Goal: Find contact information: Find contact information

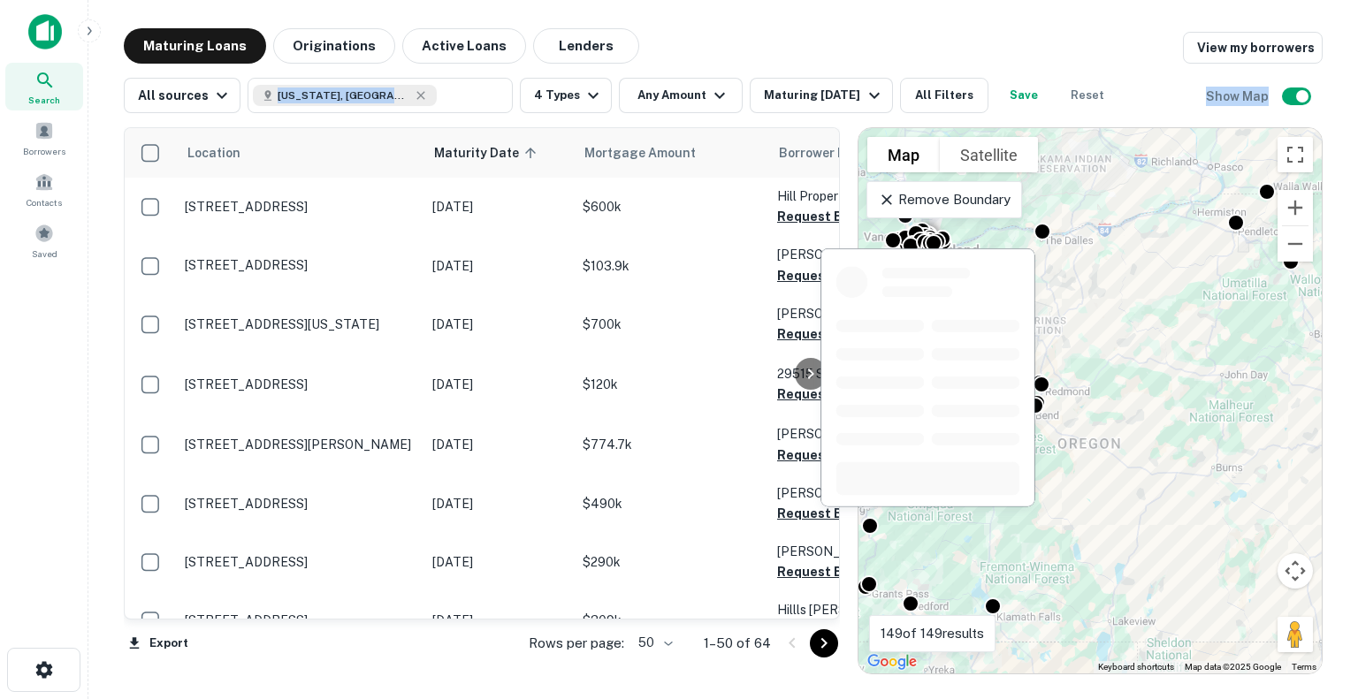
scroll to position [1503, 0]
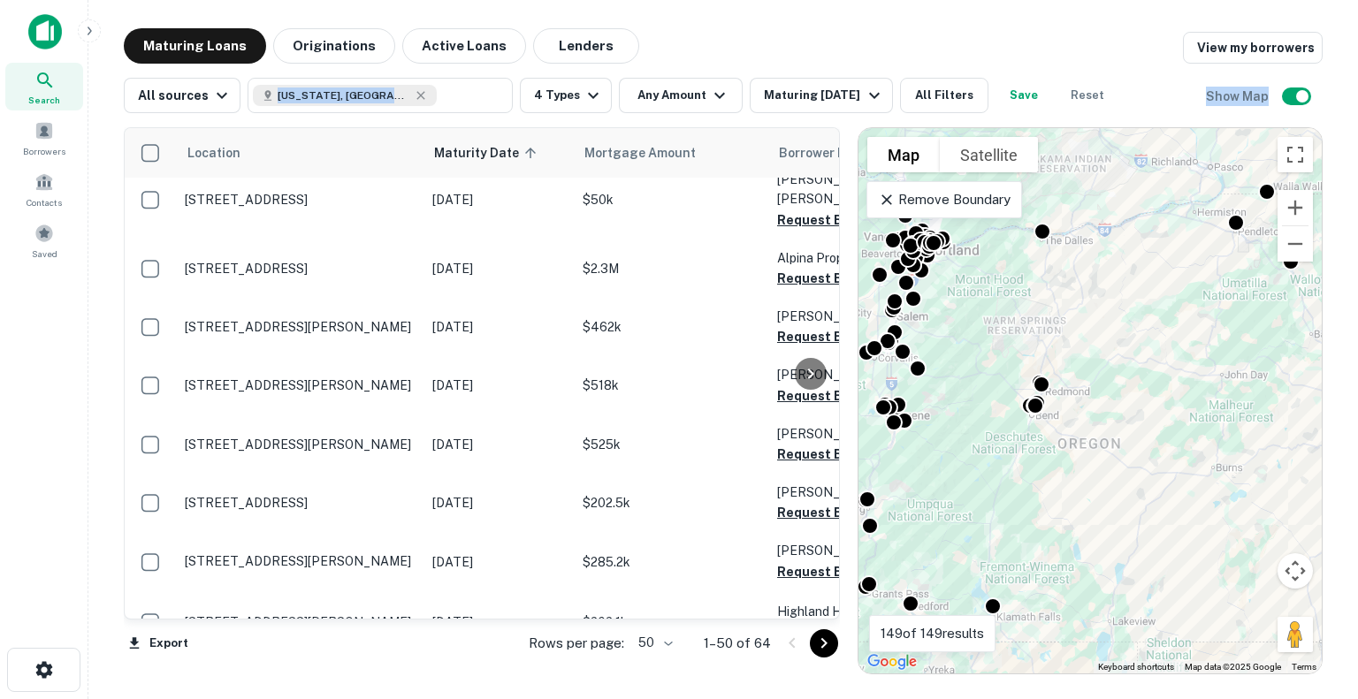
click at [203, 6] on main "Maturing Loans Originations Active Loans Lenders View my borrowers All sources …" at bounding box center [722, 349] width 1269 height 699
click at [582, 91] on icon "button" at bounding box center [592, 95] width 21 height 21
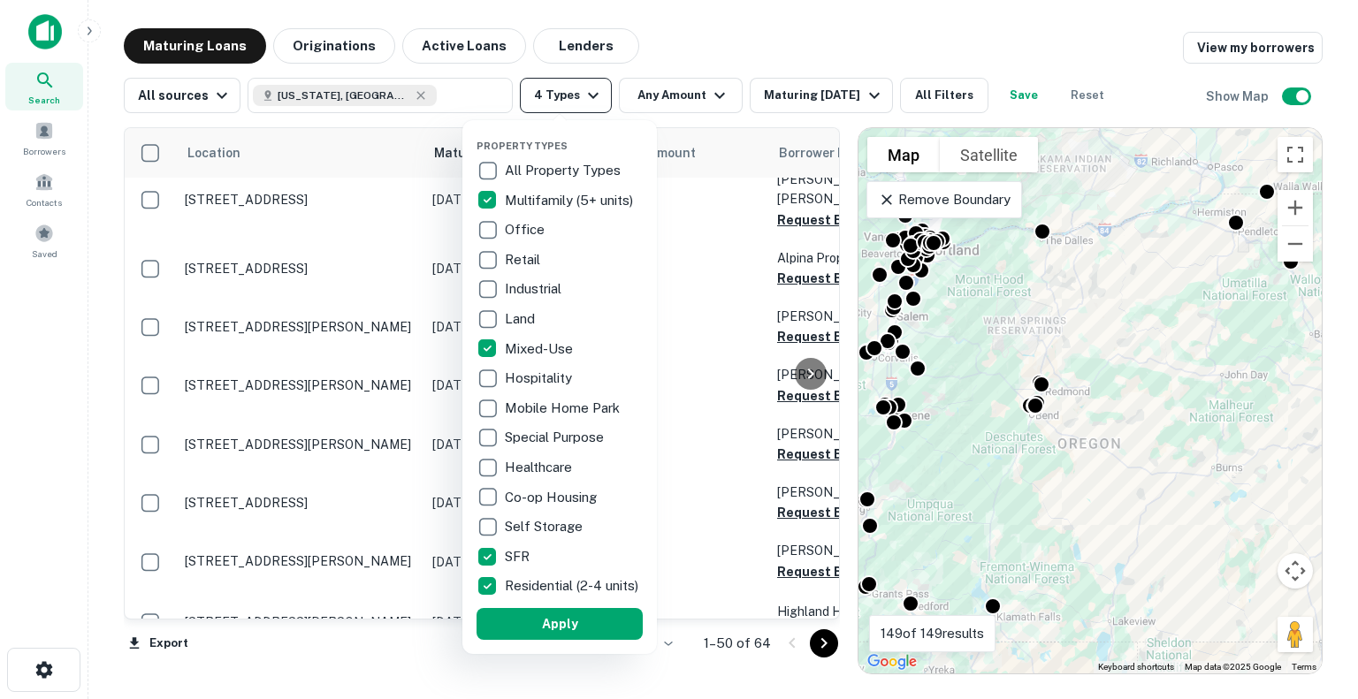
click at [577, 91] on div at bounding box center [679, 349] width 1358 height 699
click at [588, 91] on div at bounding box center [679, 349] width 1358 height 699
click at [692, 5] on div at bounding box center [679, 349] width 1358 height 699
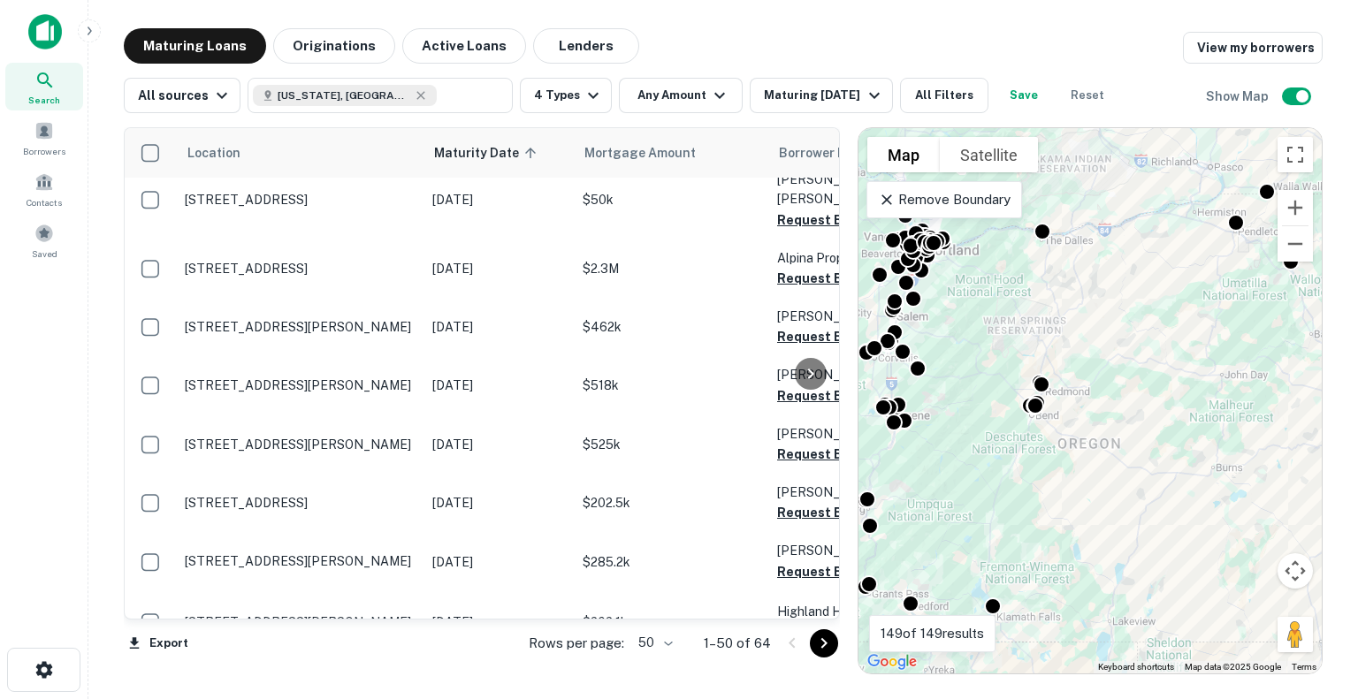
click at [728, 31] on div at bounding box center [679, 349] width 1358 height 699
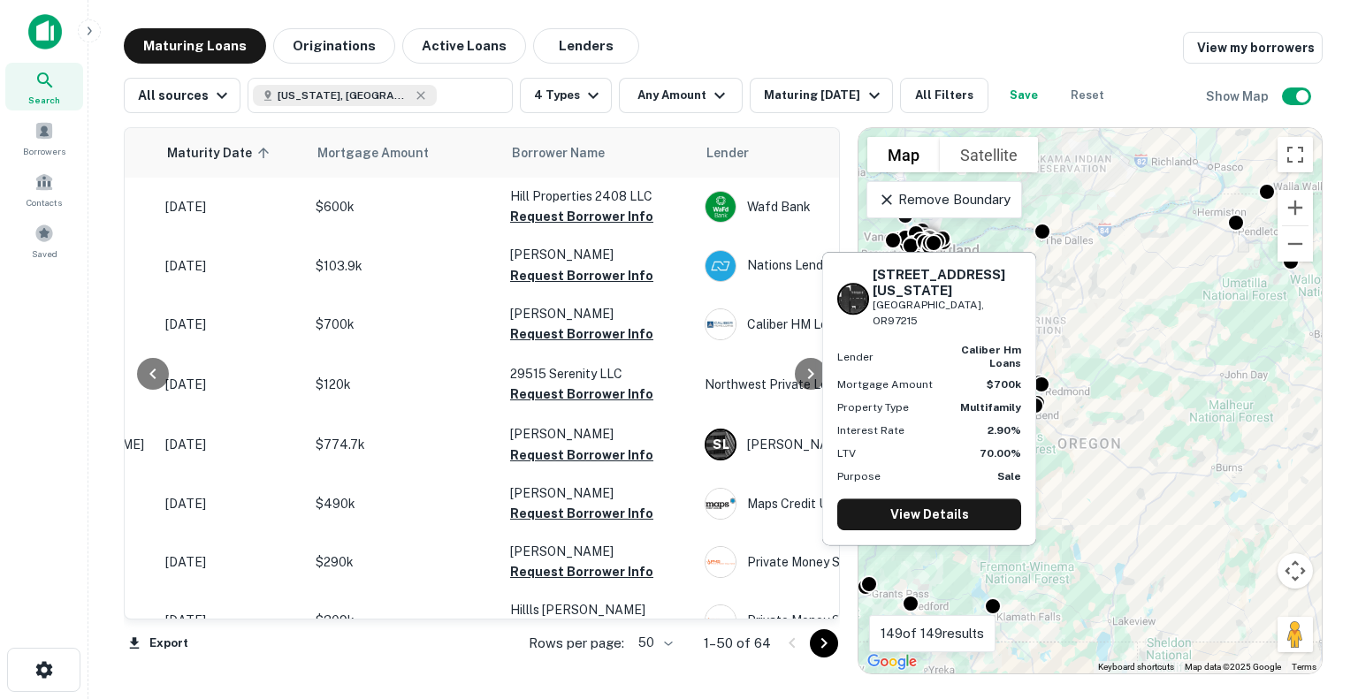
scroll to position [0, 265]
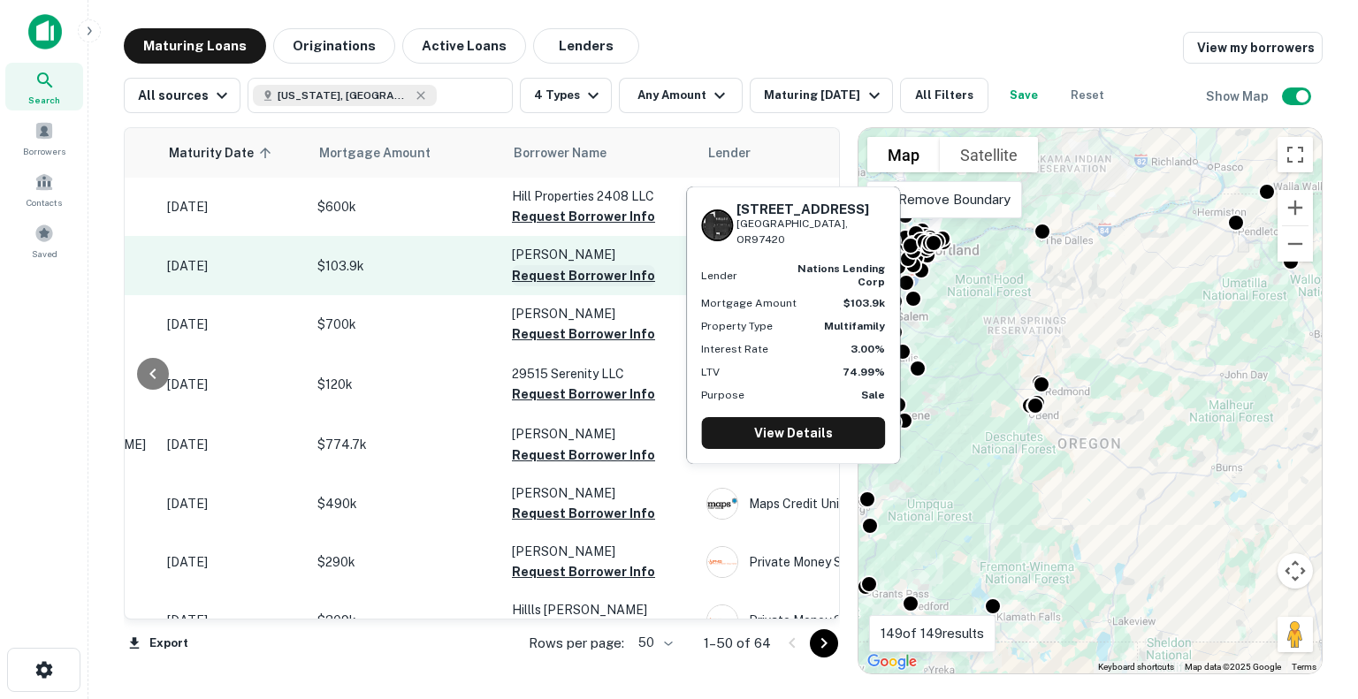
click at [534, 279] on button "Request Borrower Info" at bounding box center [583, 275] width 143 height 21
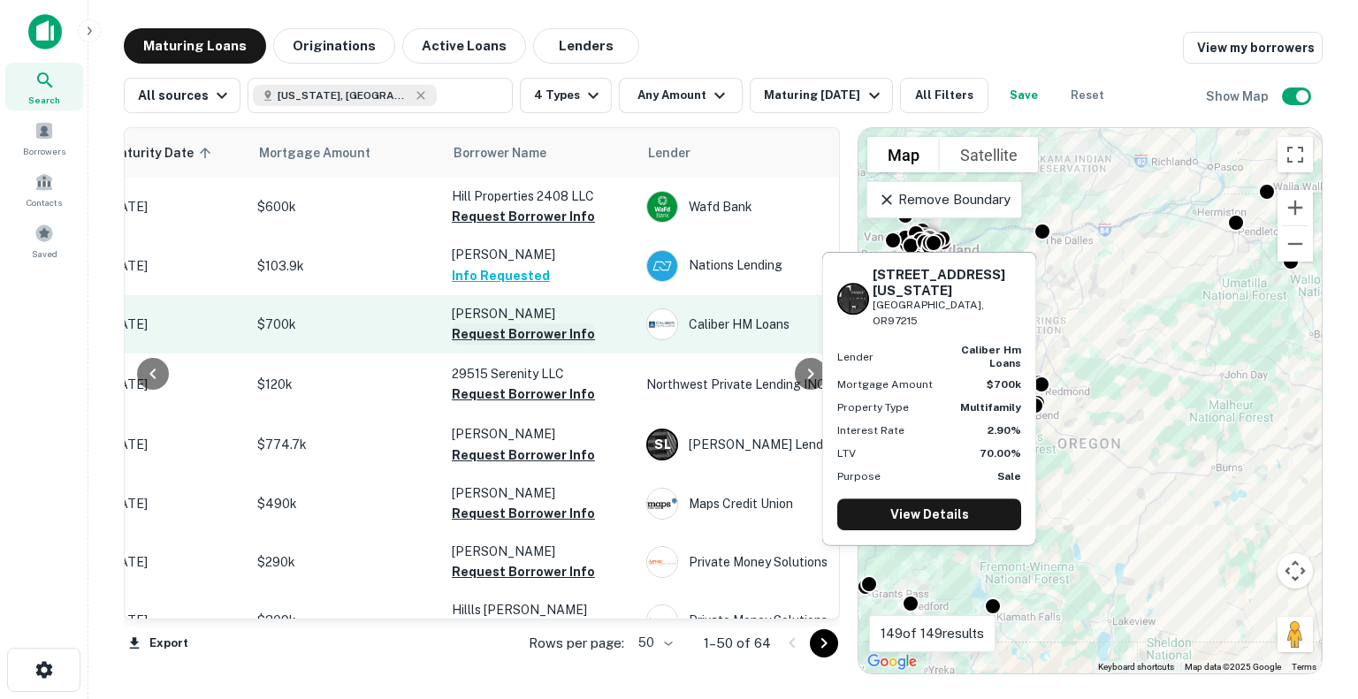
scroll to position [0, 325]
click at [534, 332] on button "Request Borrower Info" at bounding box center [523, 333] width 143 height 21
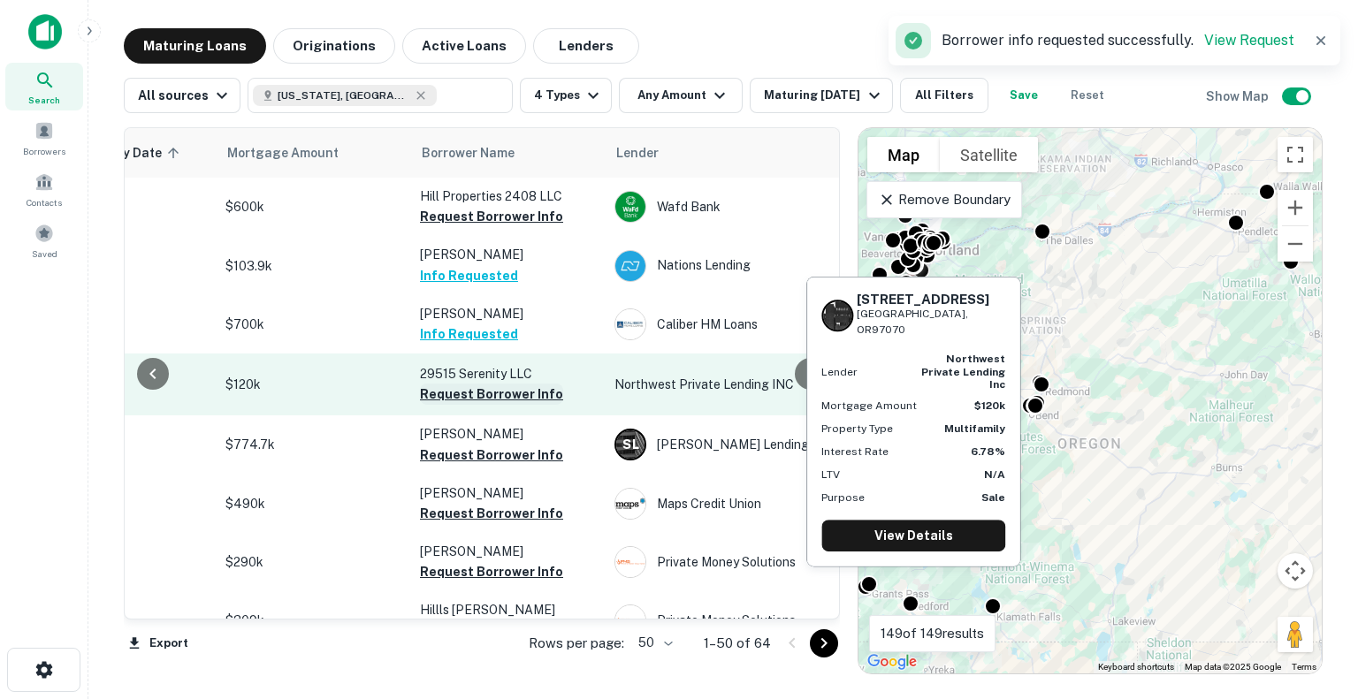
scroll to position [0, 339]
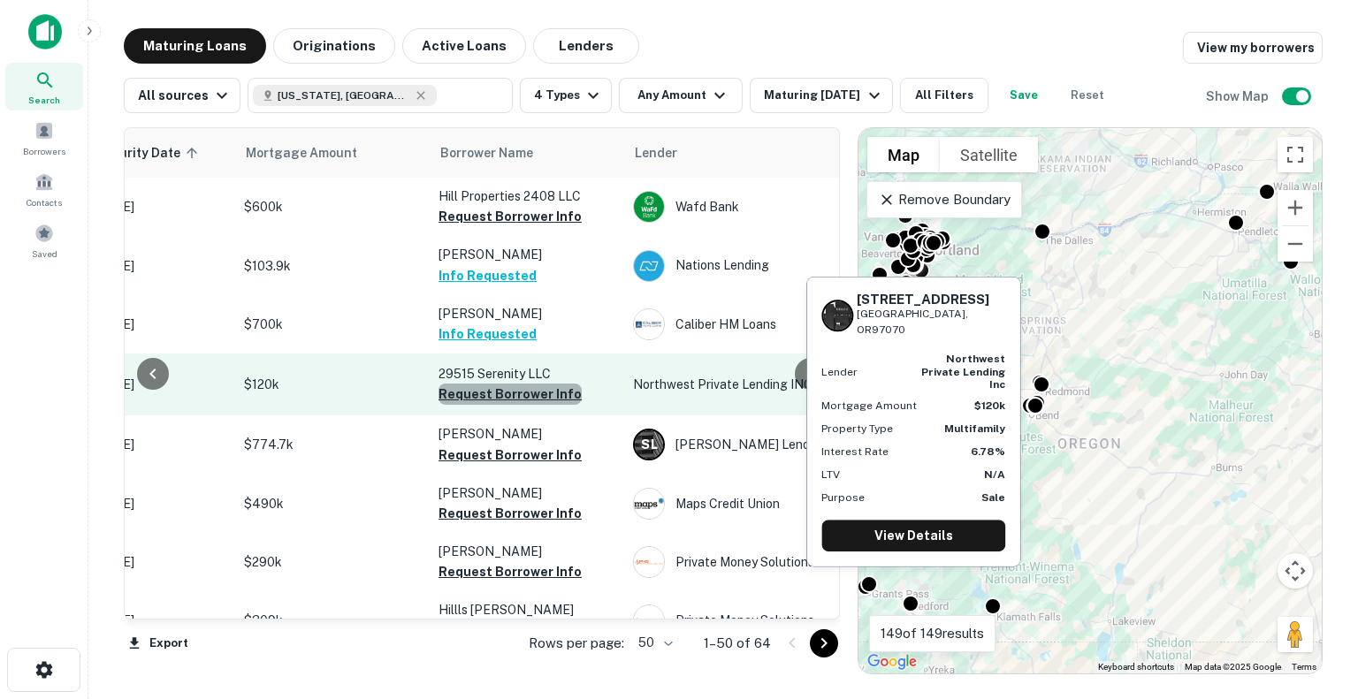
click at [527, 392] on button "Request Borrower Info" at bounding box center [509, 394] width 143 height 21
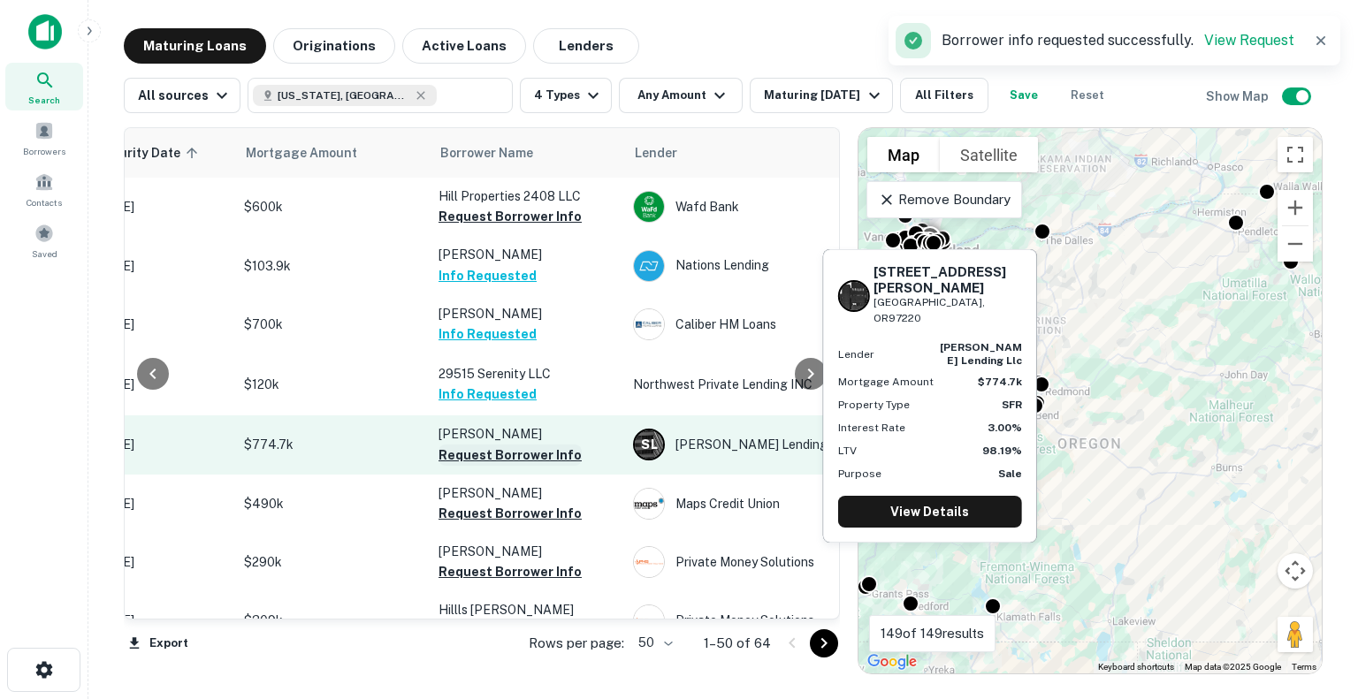
click at [511, 455] on button "Request Borrower Info" at bounding box center [509, 455] width 143 height 21
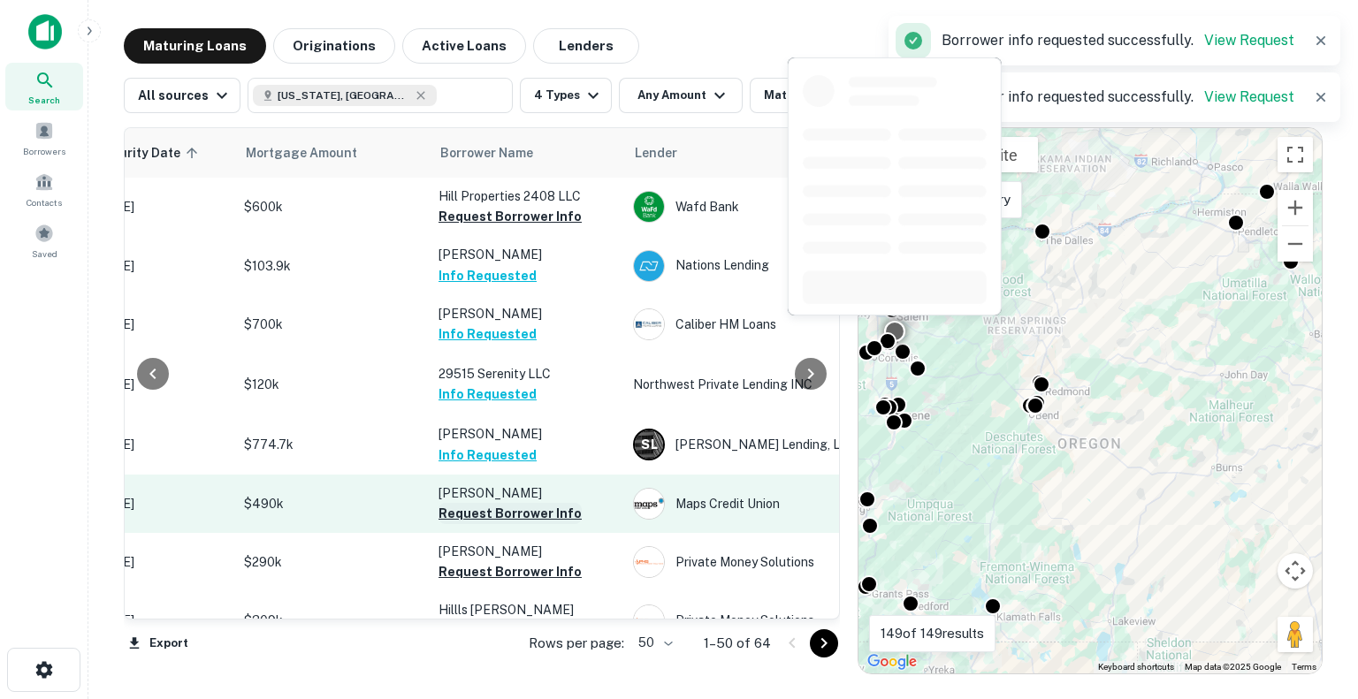
scroll to position [42, 339]
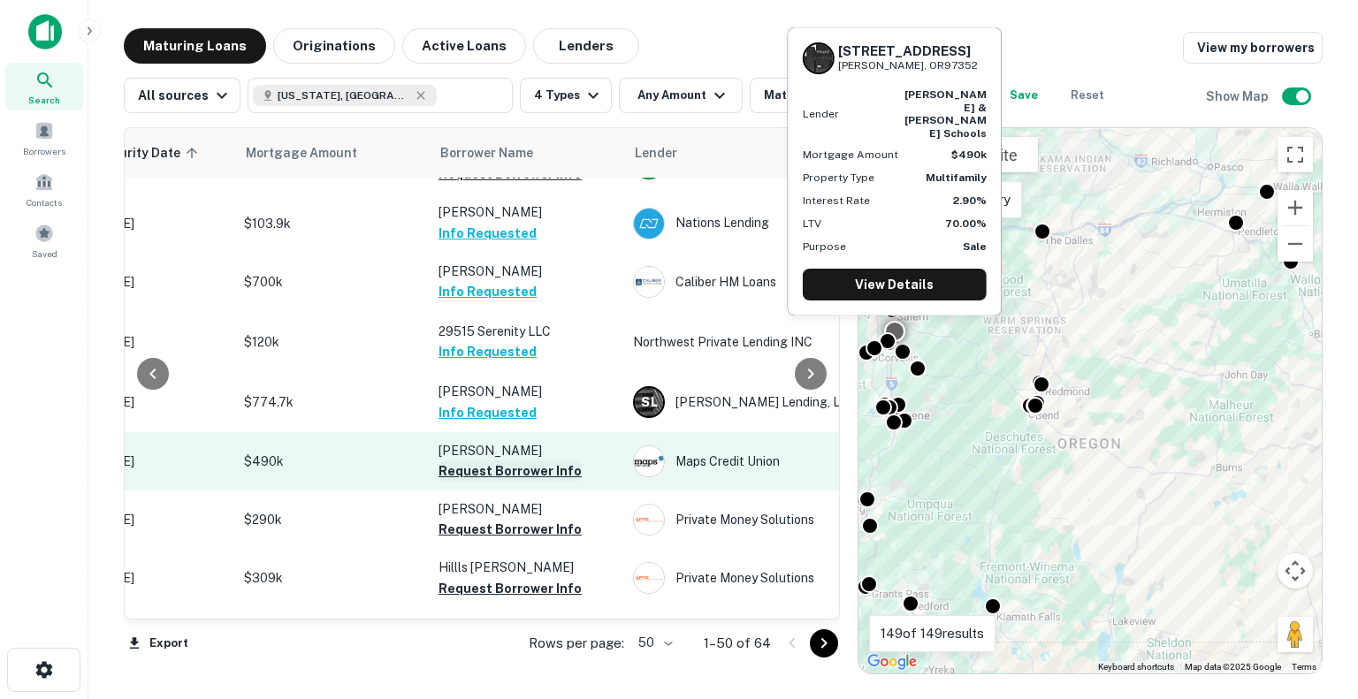
click at [491, 466] on button "Request Borrower Info" at bounding box center [509, 470] width 143 height 21
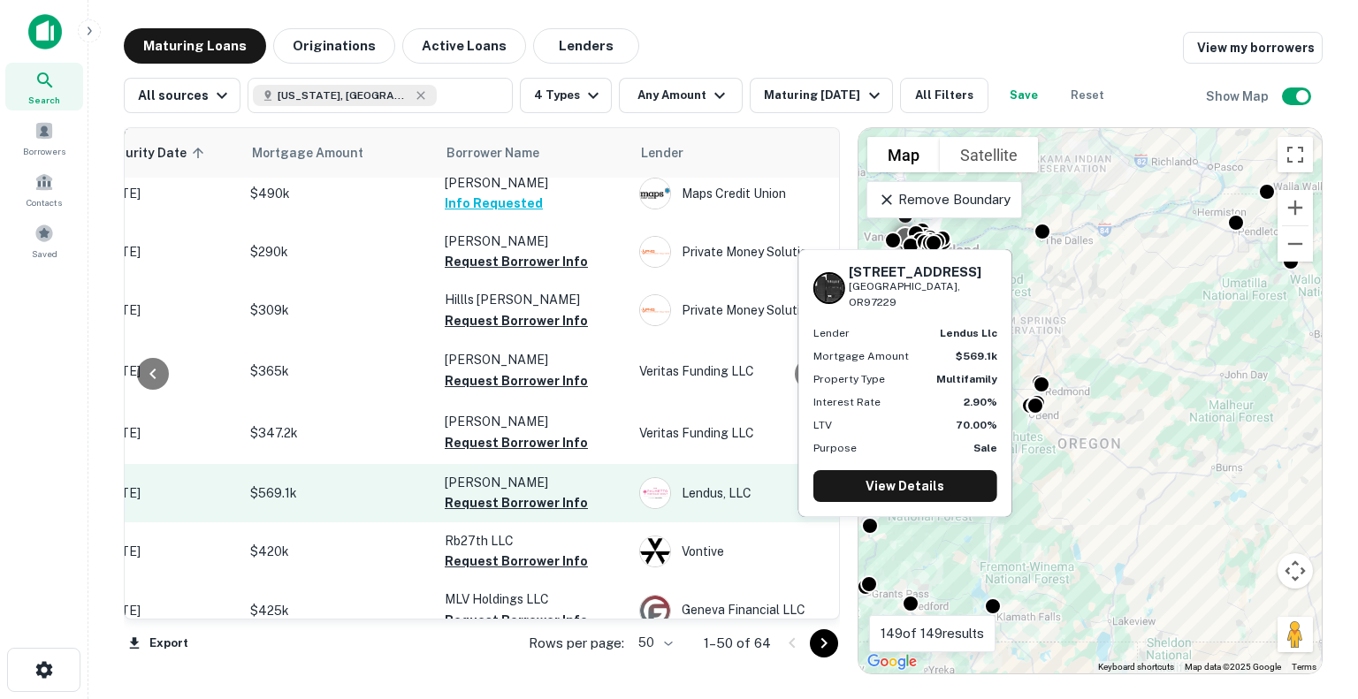
scroll to position [310, 332]
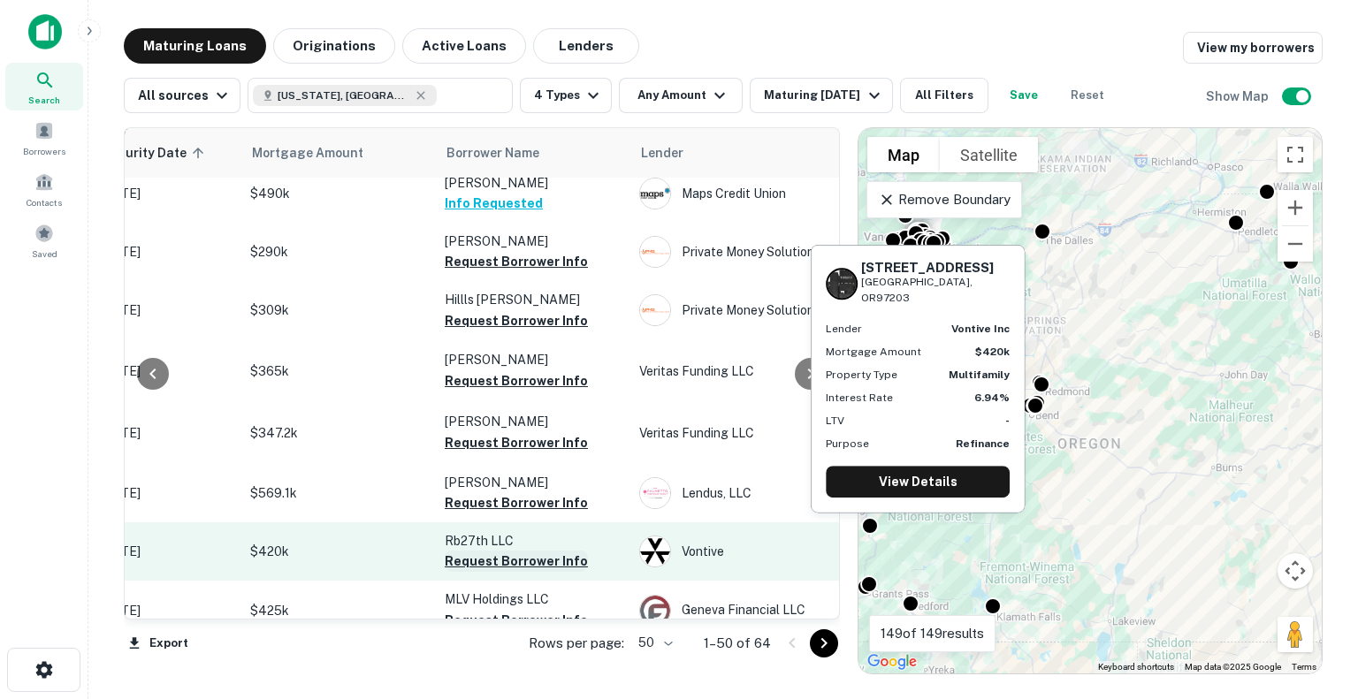
click at [506, 558] on button "Request Borrower Info" at bounding box center [516, 561] width 143 height 21
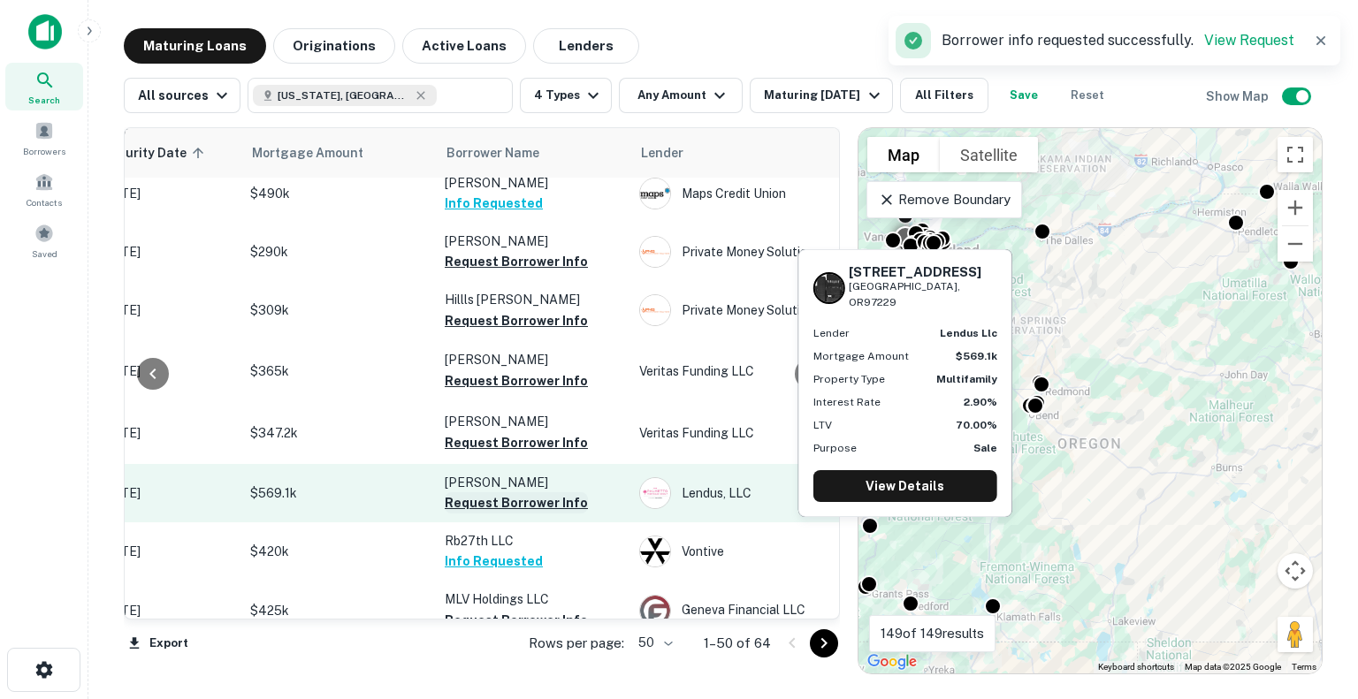
click at [463, 498] on button "Request Borrower Info" at bounding box center [516, 502] width 143 height 21
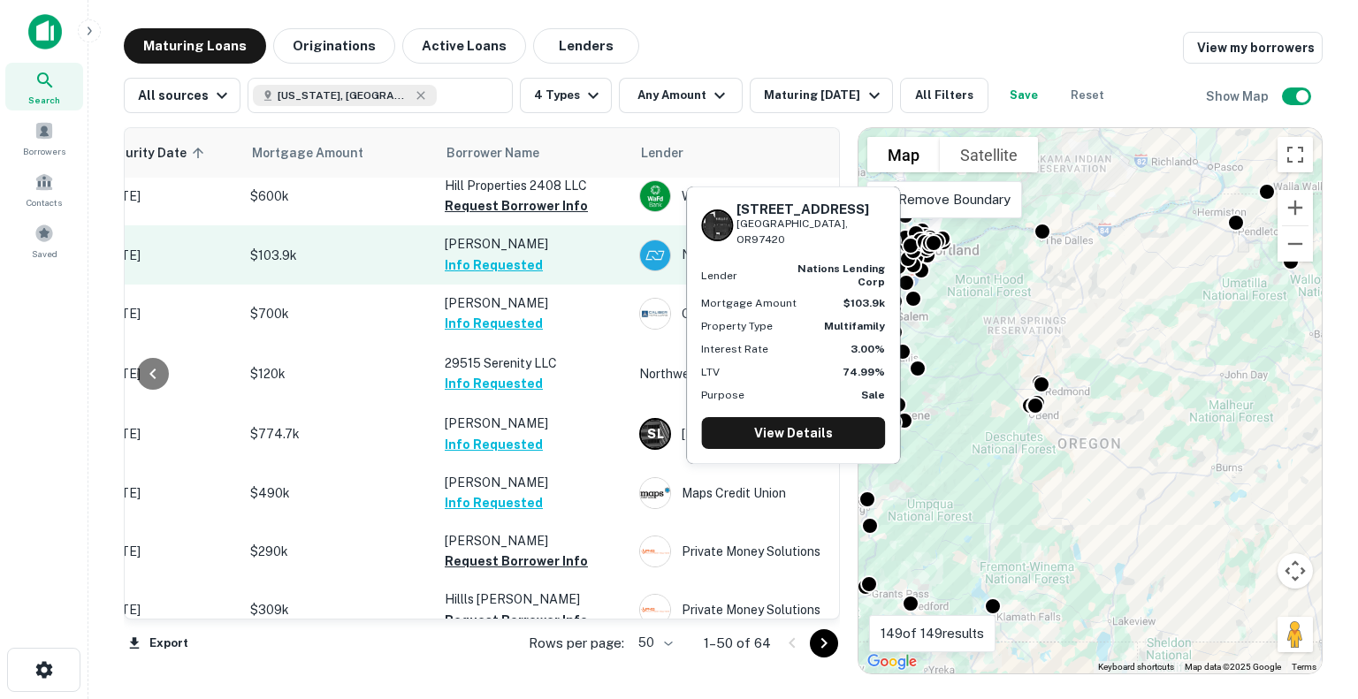
scroll to position [0, 332]
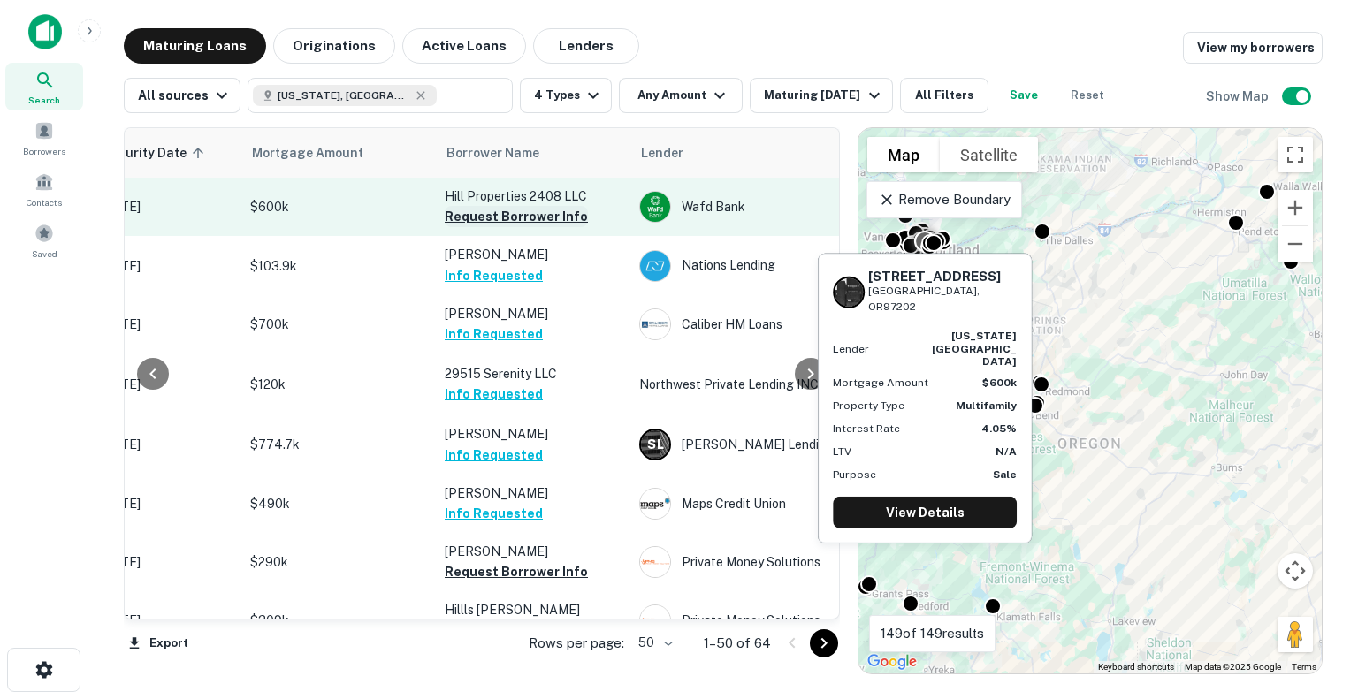
click at [477, 217] on button "Request Borrower Info" at bounding box center [516, 216] width 143 height 21
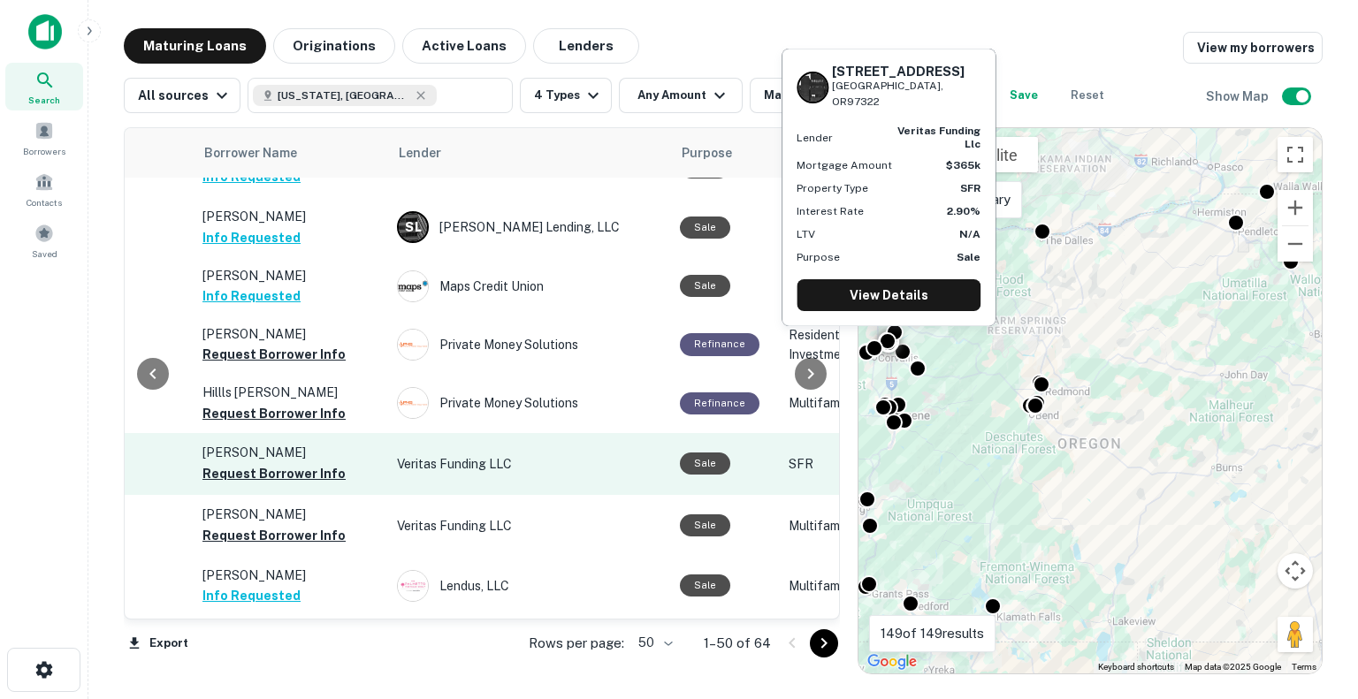
scroll to position [217, 556]
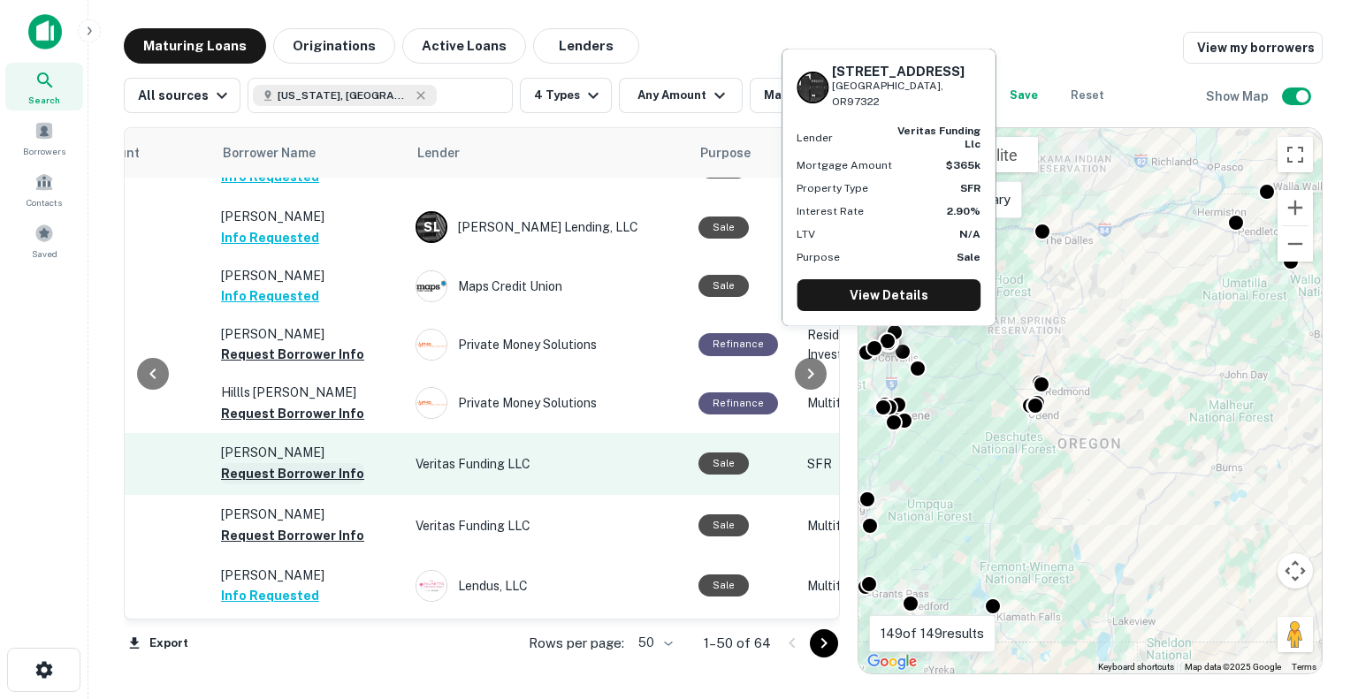
click at [293, 468] on button "Request Borrower Info" at bounding box center [292, 473] width 143 height 21
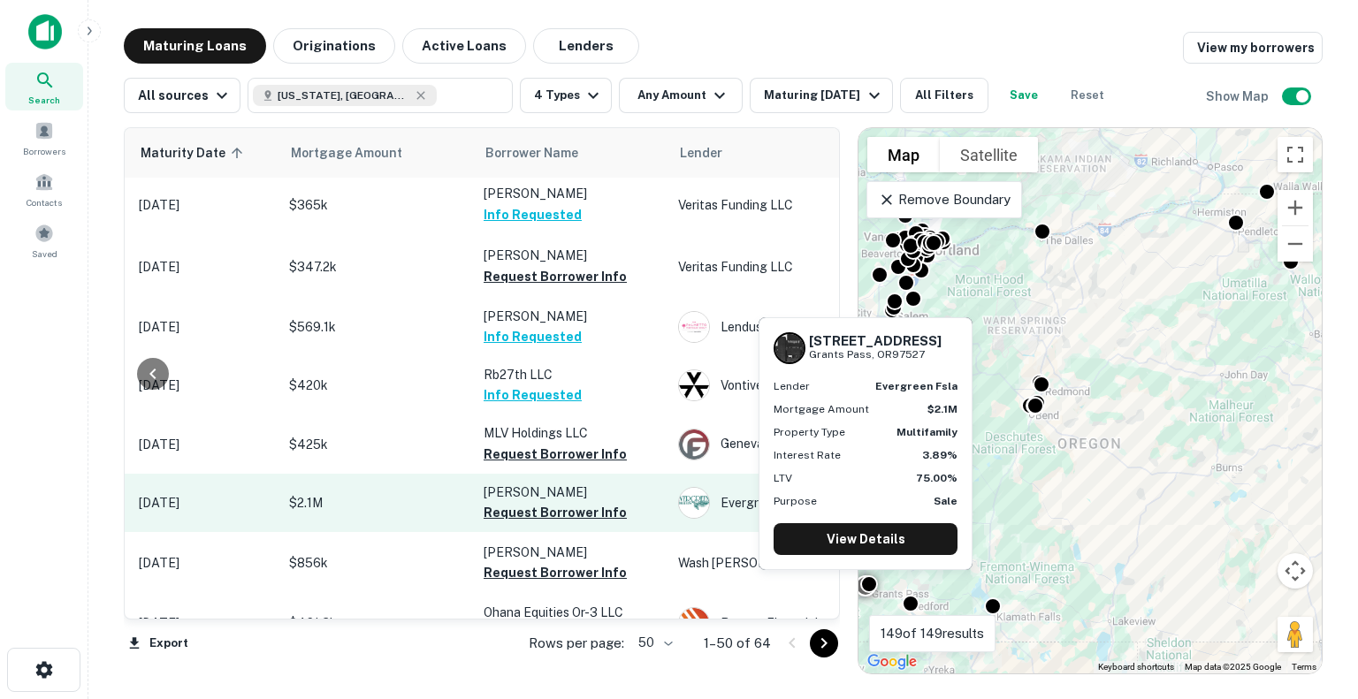
scroll to position [476, 262]
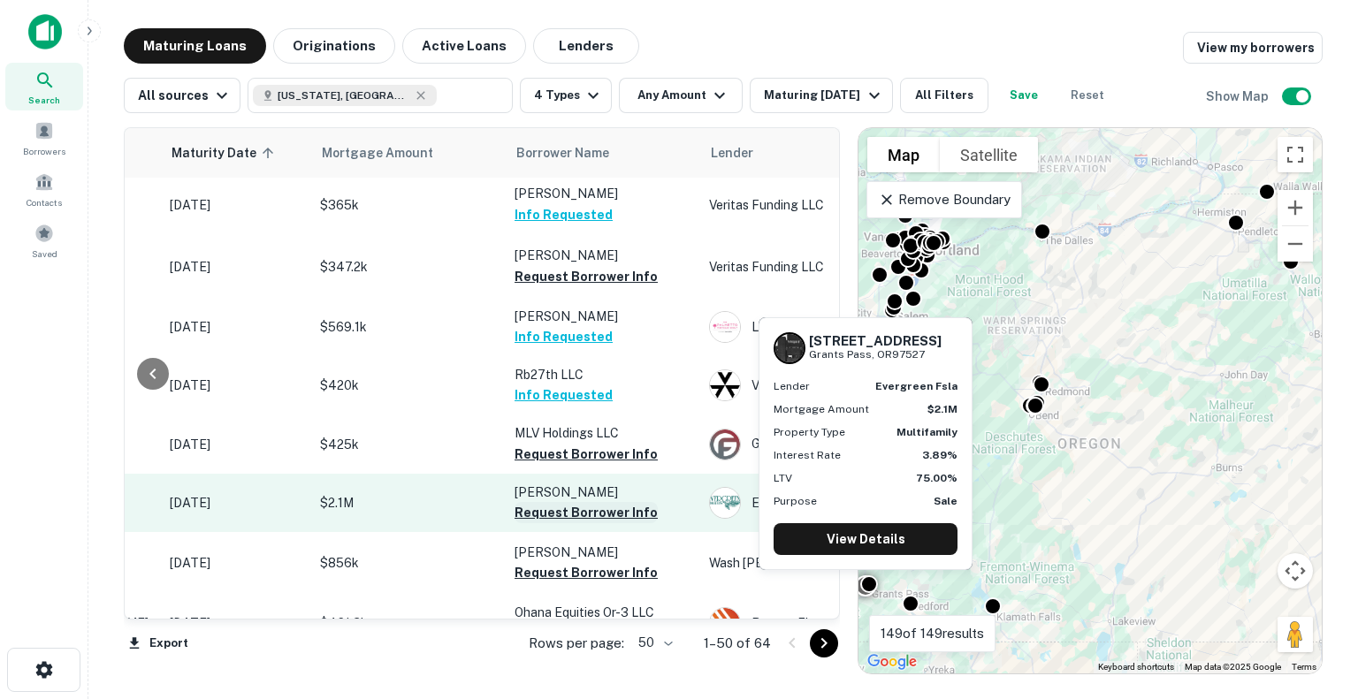
click at [562, 511] on button "Request Borrower Info" at bounding box center [585, 512] width 143 height 21
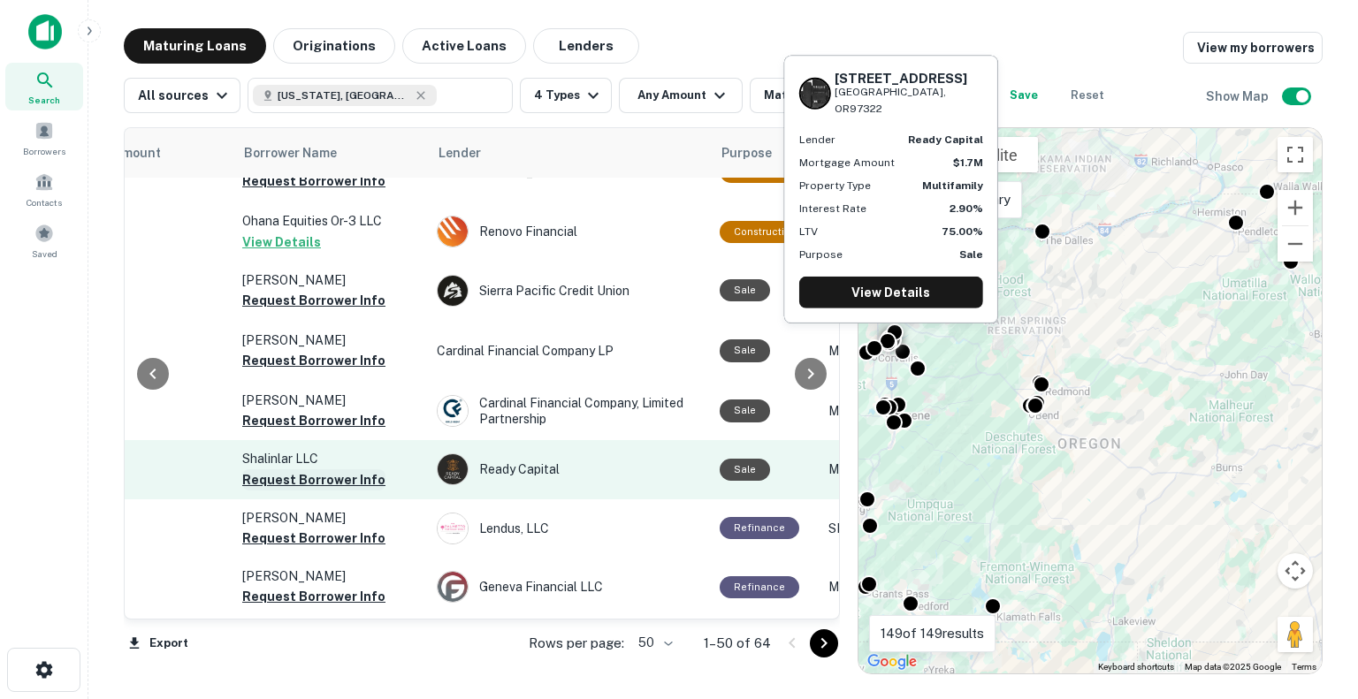
scroll to position [868, 467]
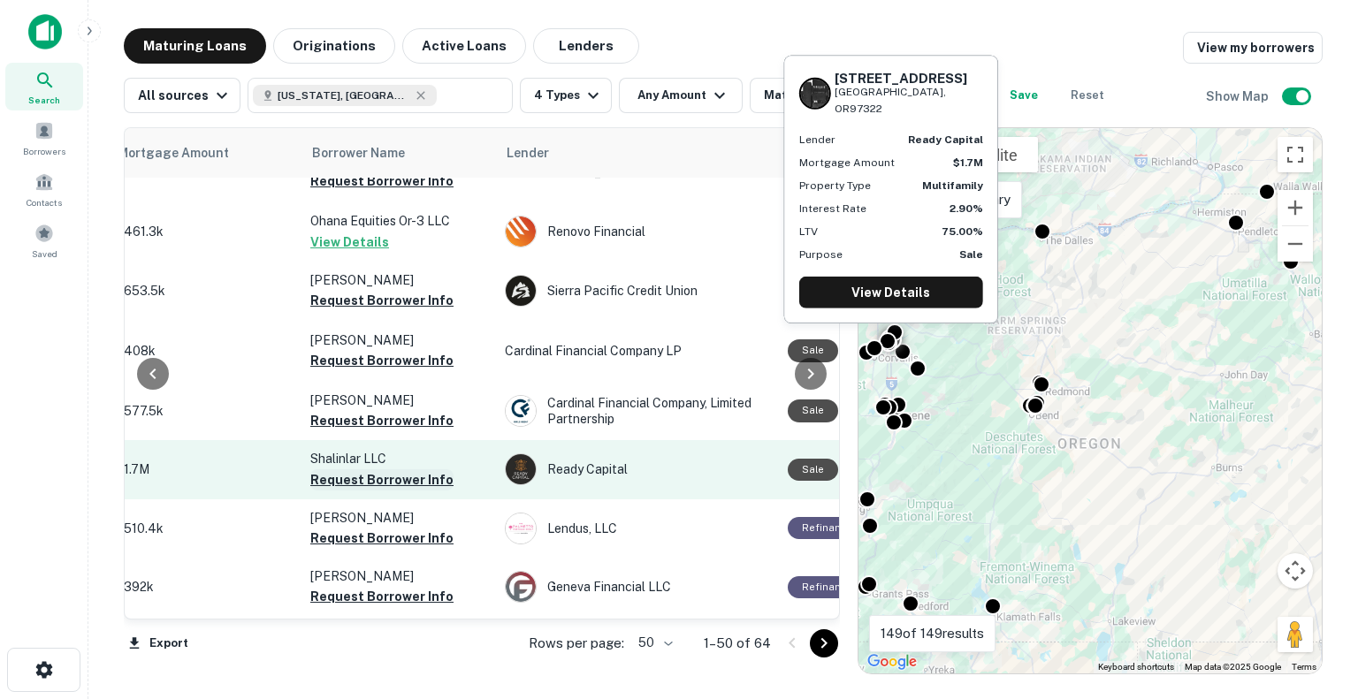
click at [433, 479] on button "Request Borrower Info" at bounding box center [381, 479] width 143 height 21
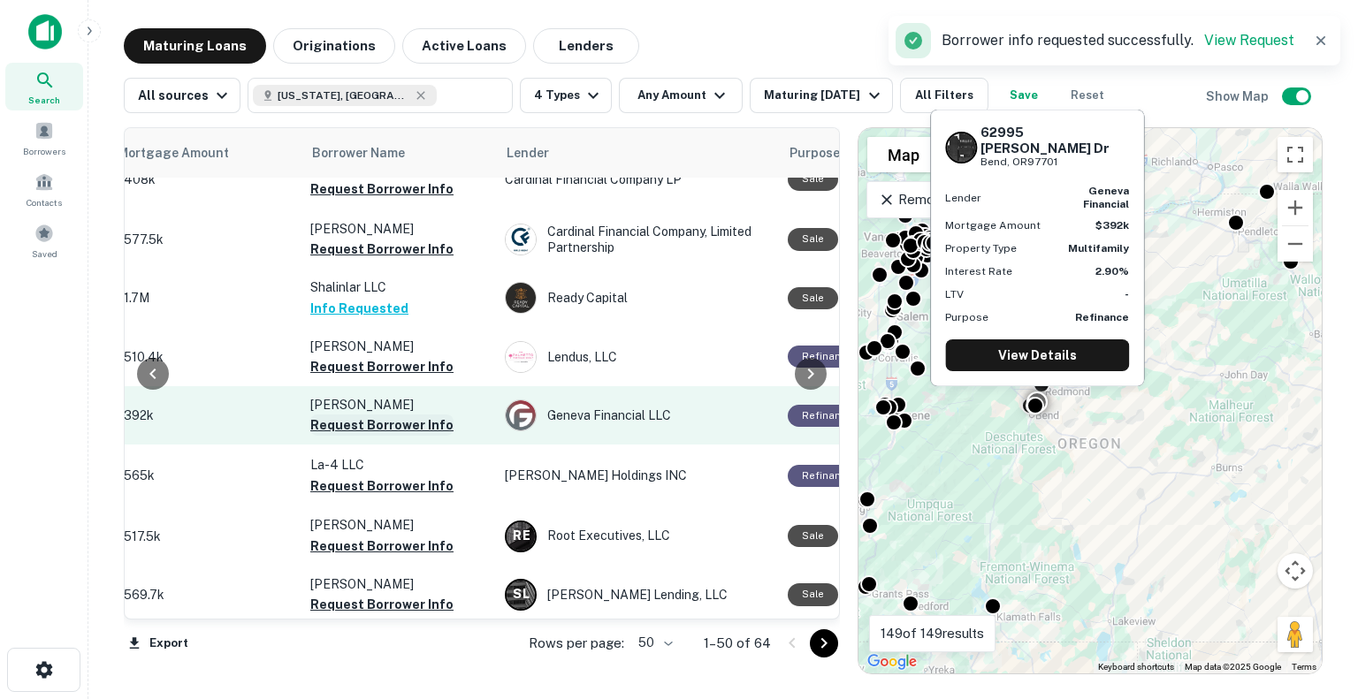
scroll to position [1039, 467]
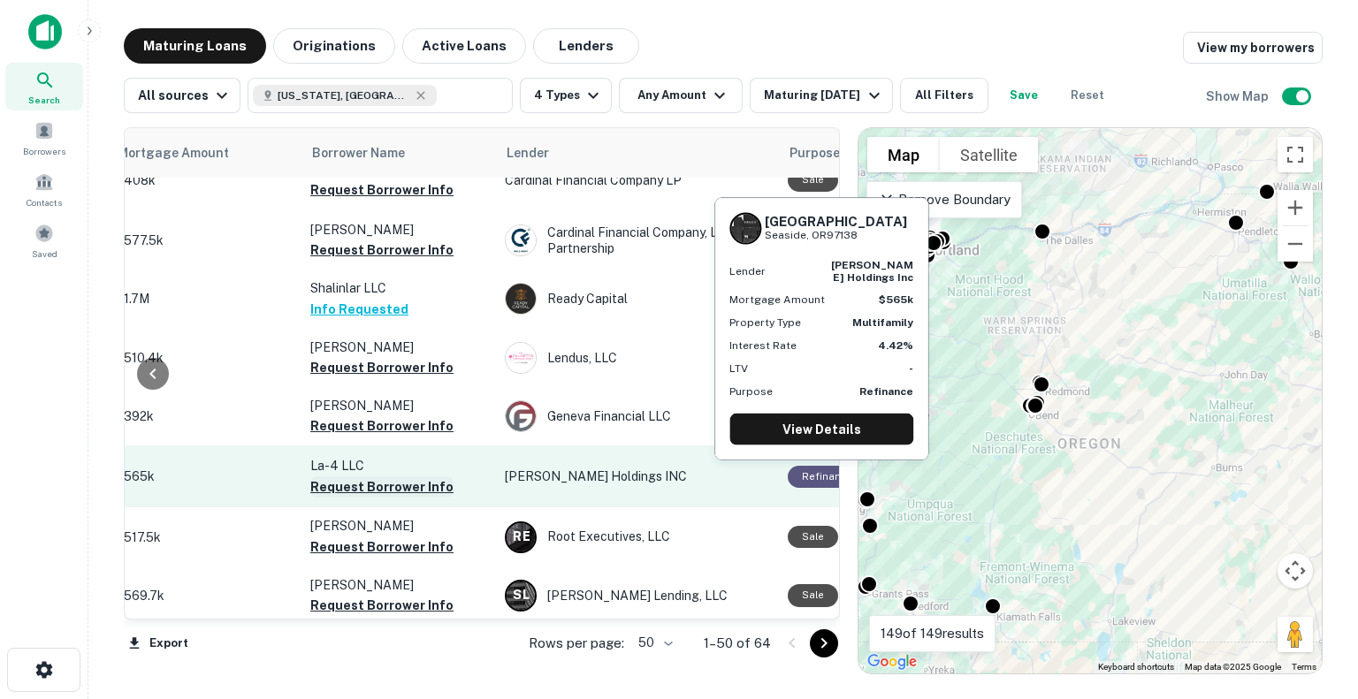
click at [357, 482] on button "Request Borrower Info" at bounding box center [381, 486] width 143 height 21
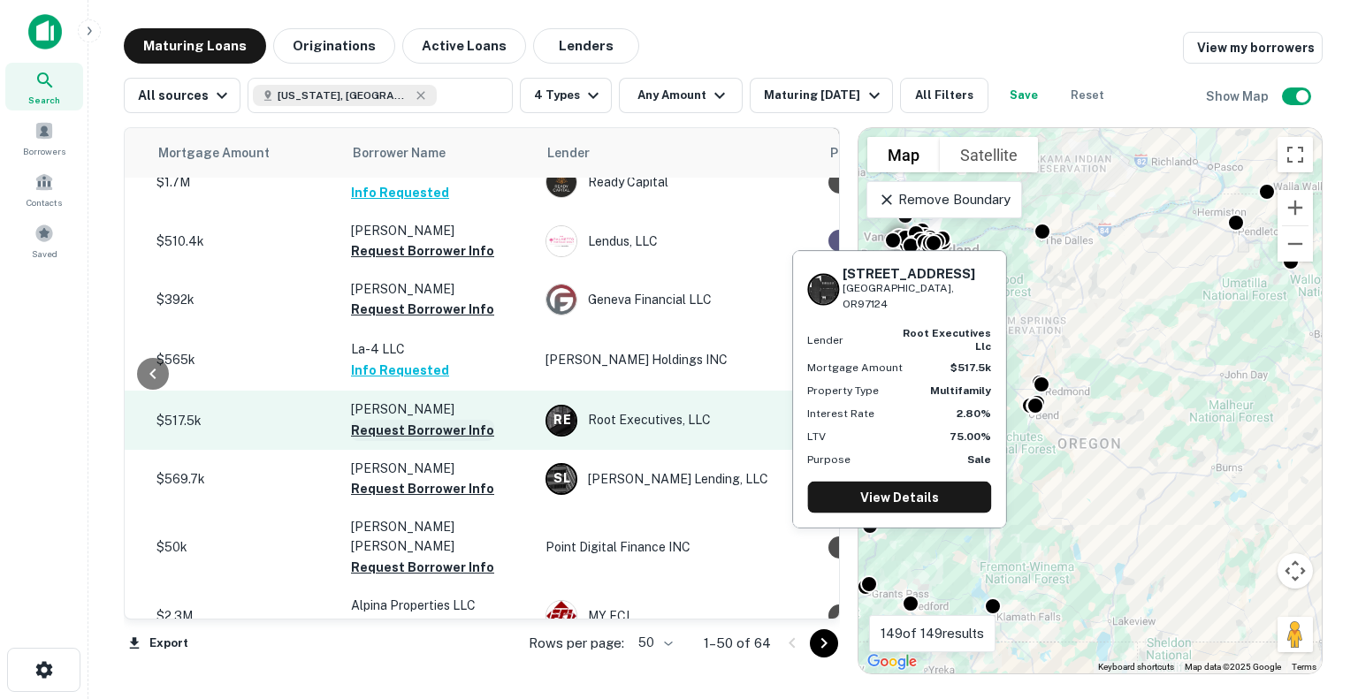
scroll to position [1155, 425]
click at [364, 430] on button "Request Borrower Info" at bounding box center [423, 430] width 143 height 21
click at [364, 430] on td "[PERSON_NAME] Requesting..." at bounding box center [440, 420] width 194 height 58
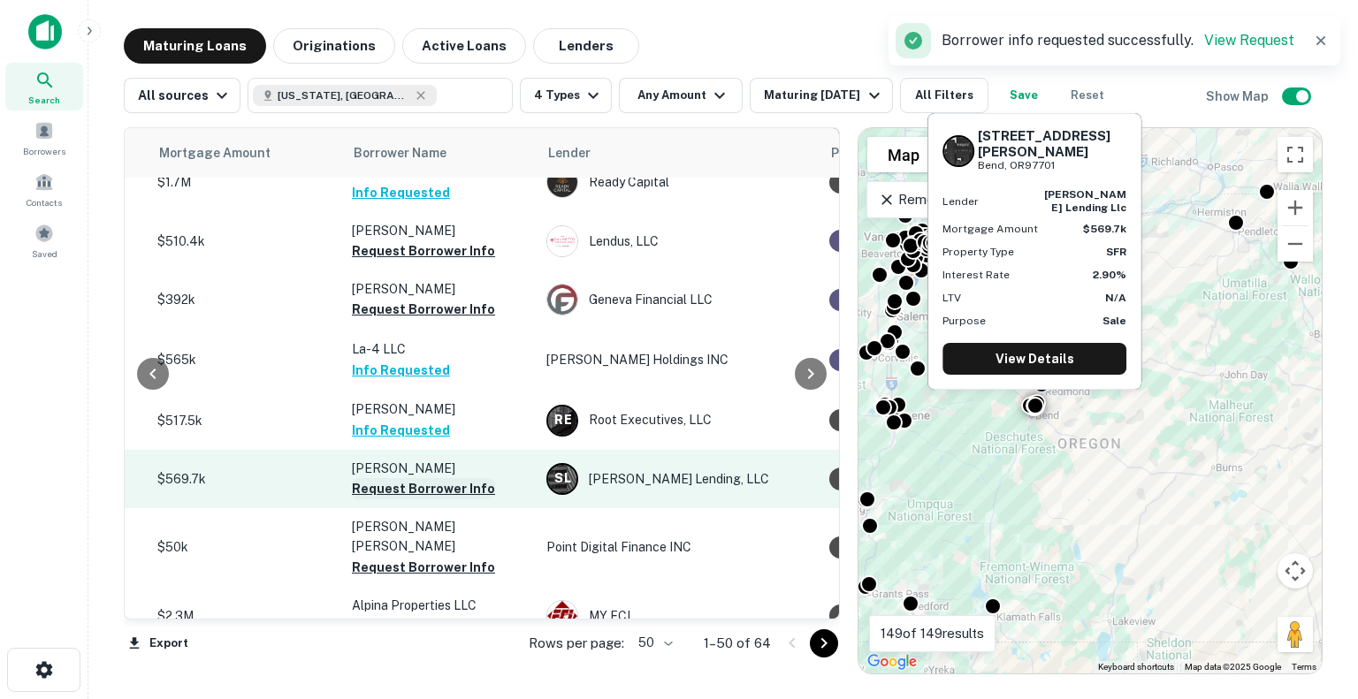
click at [365, 491] on button "Request Borrower Info" at bounding box center [423, 488] width 143 height 21
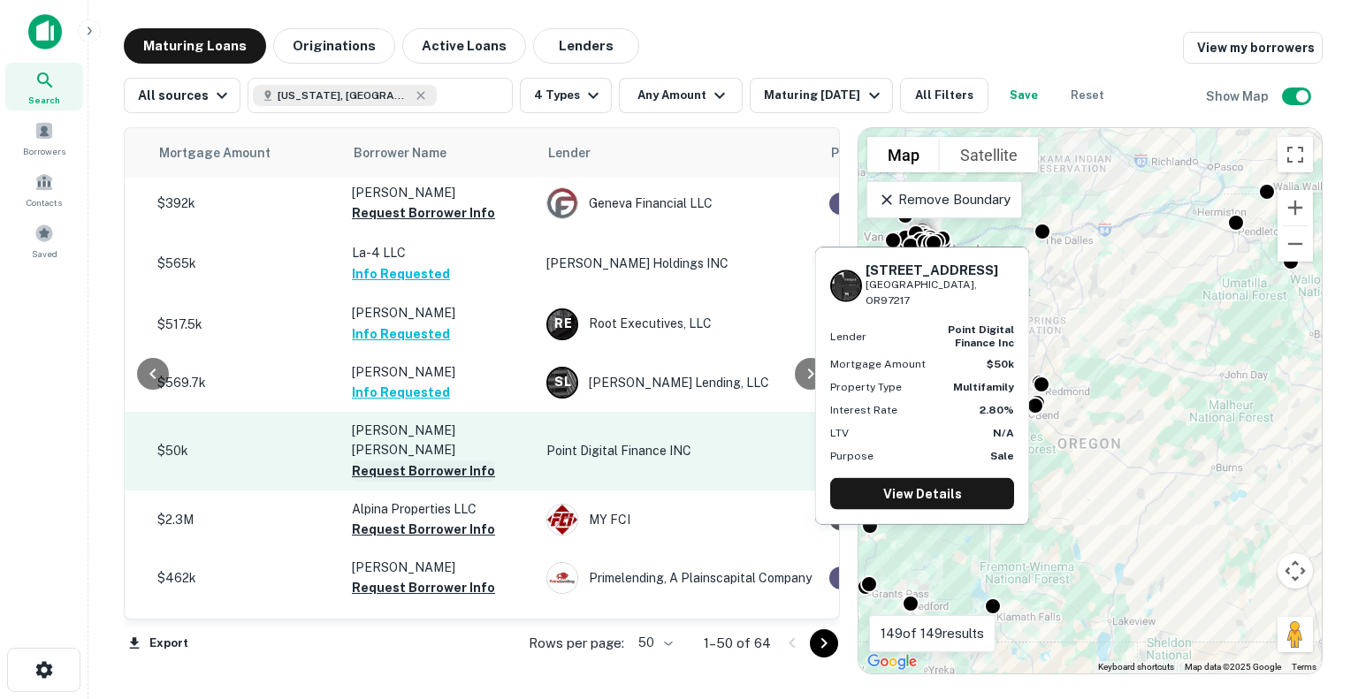
scroll to position [1294, 425]
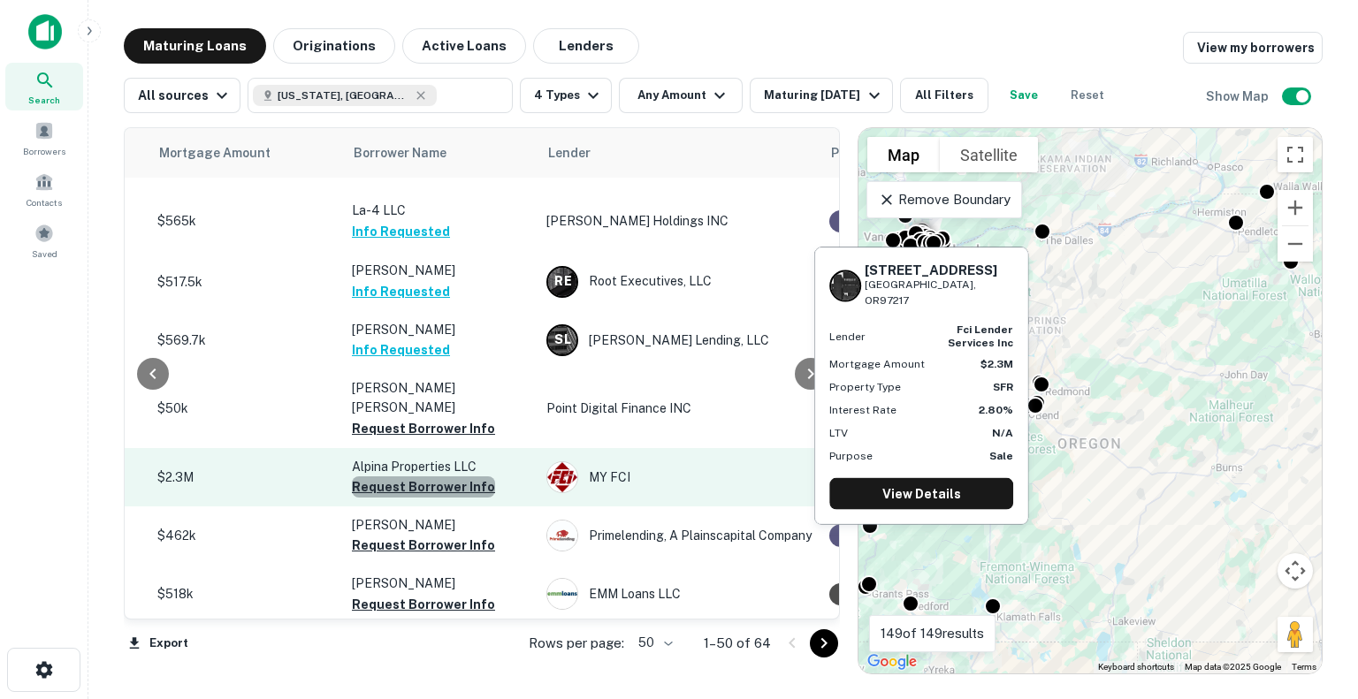
click at [437, 476] on button "Request Borrower Info" at bounding box center [423, 486] width 143 height 21
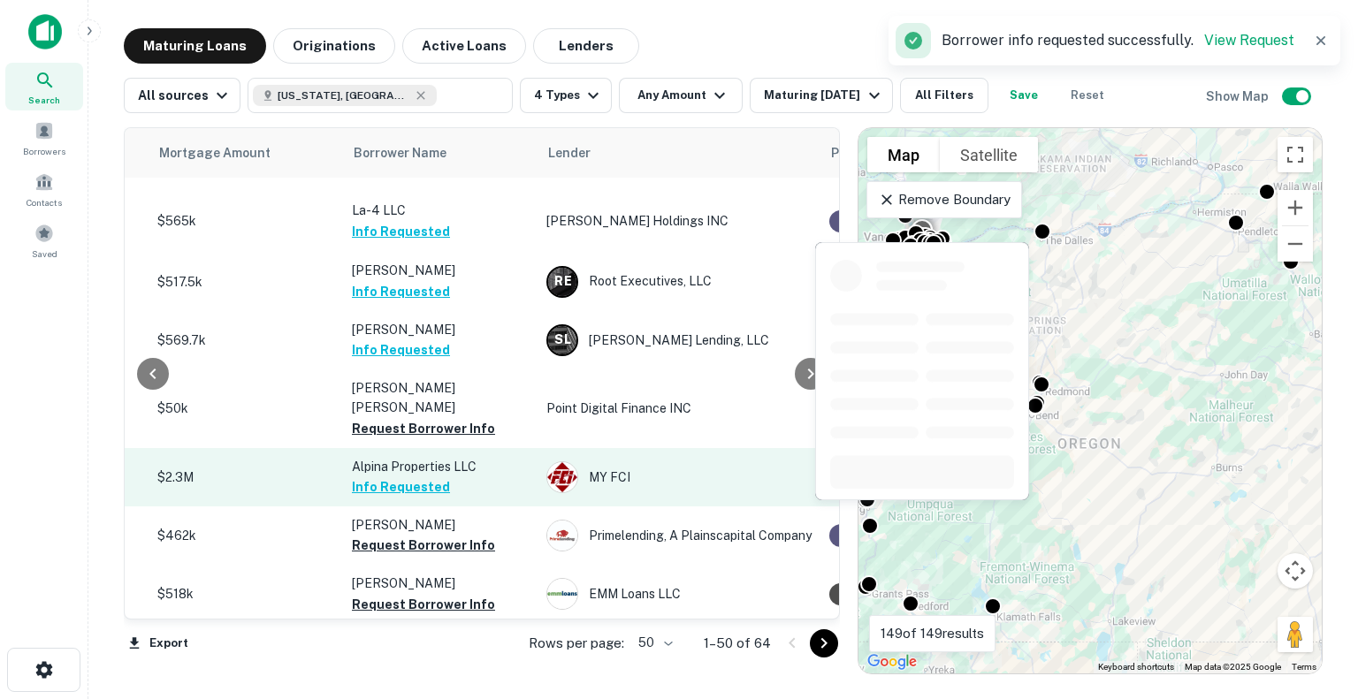
scroll to position [1405, 425]
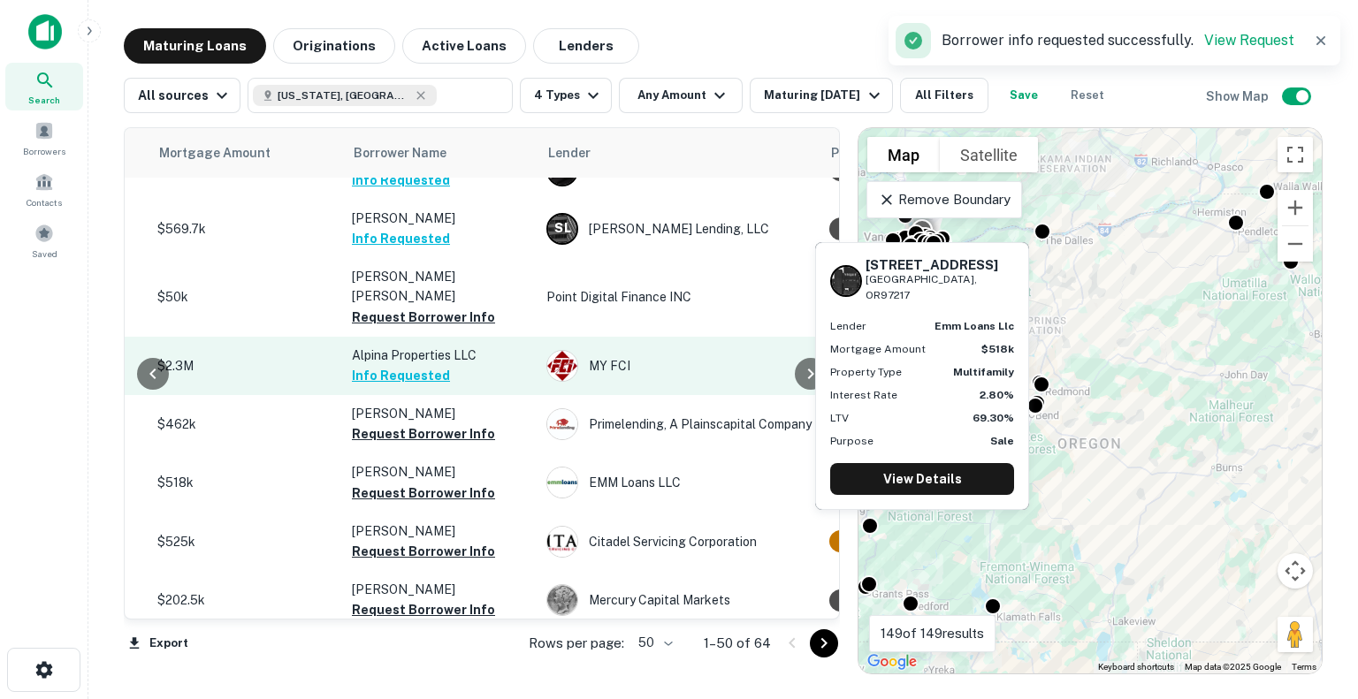
click at [437, 483] on button "Request Borrower Info" at bounding box center [423, 493] width 143 height 21
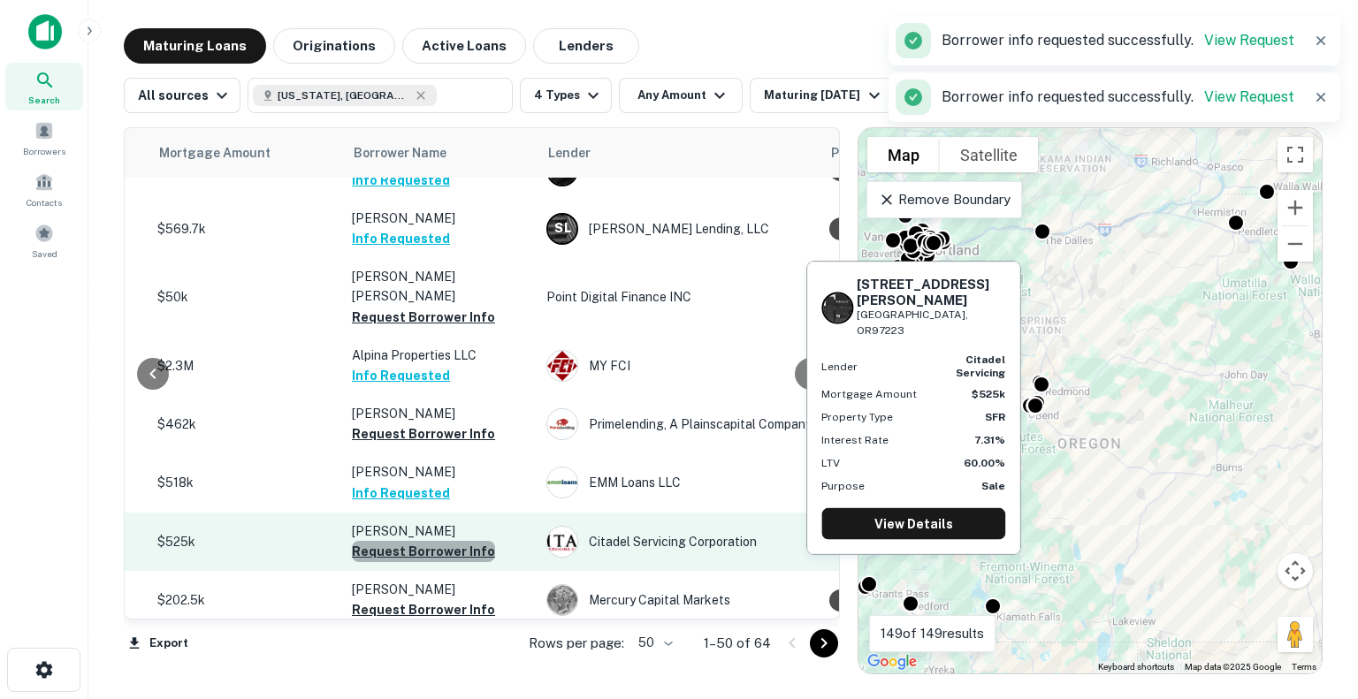
click at [430, 541] on button "Request Borrower Info" at bounding box center [423, 551] width 143 height 21
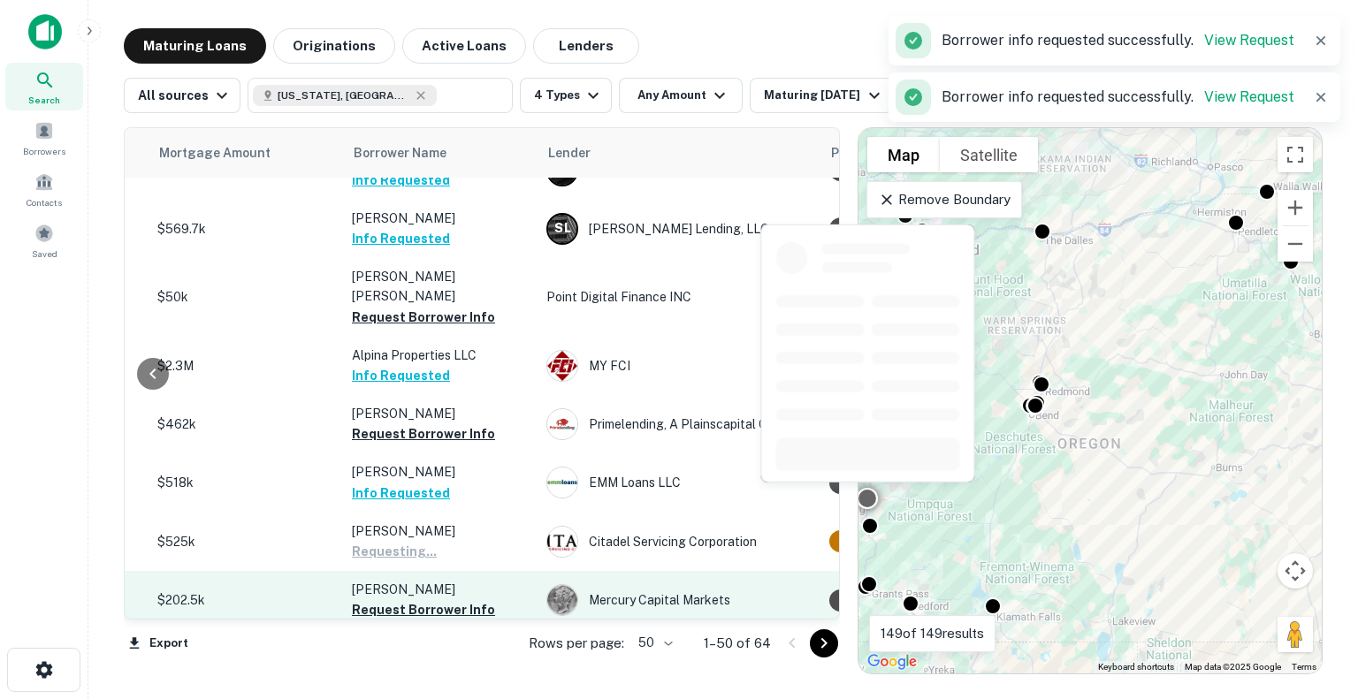
scroll to position [1439, 425]
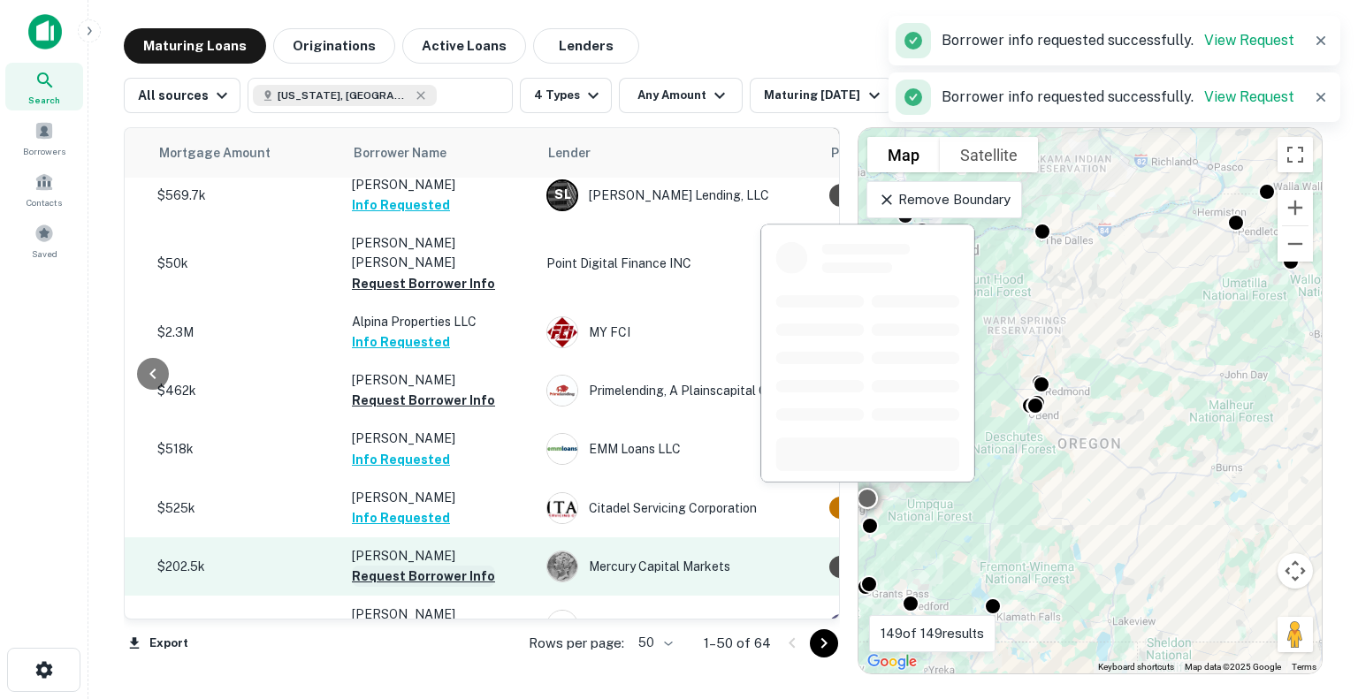
click at [422, 566] on button "Request Borrower Info" at bounding box center [423, 576] width 143 height 21
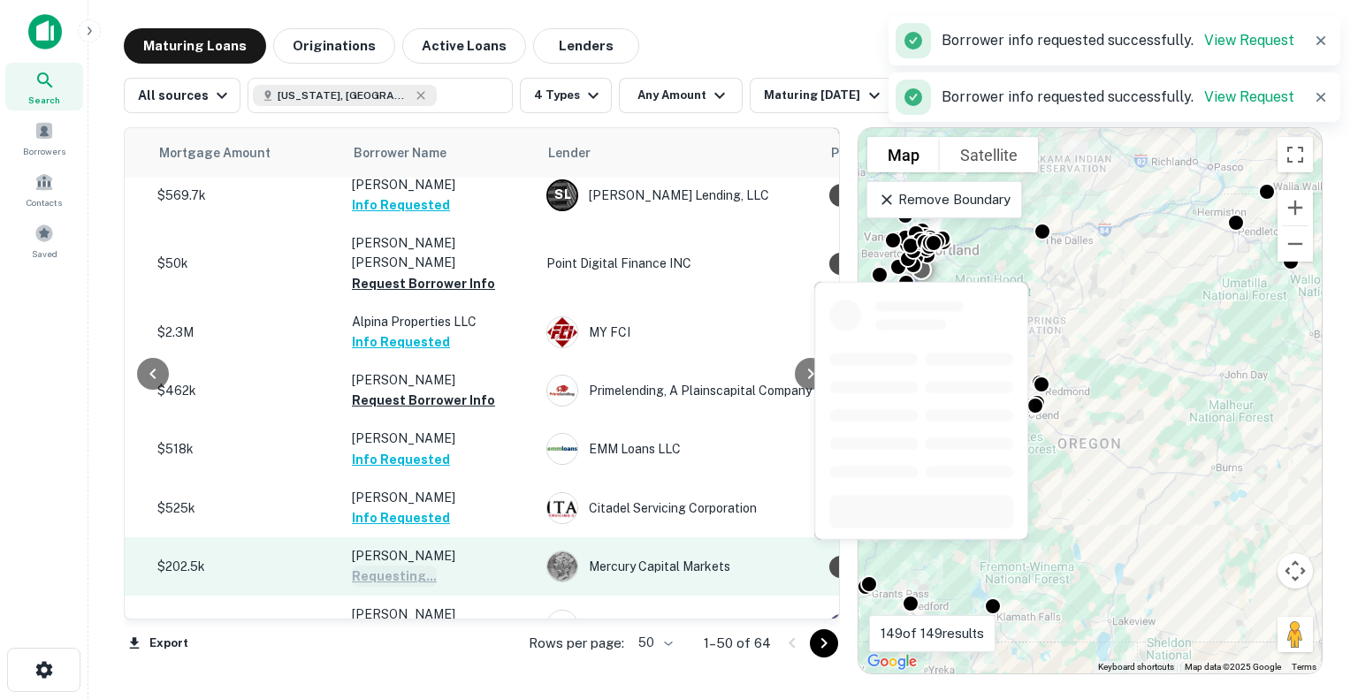
scroll to position [1602, 425]
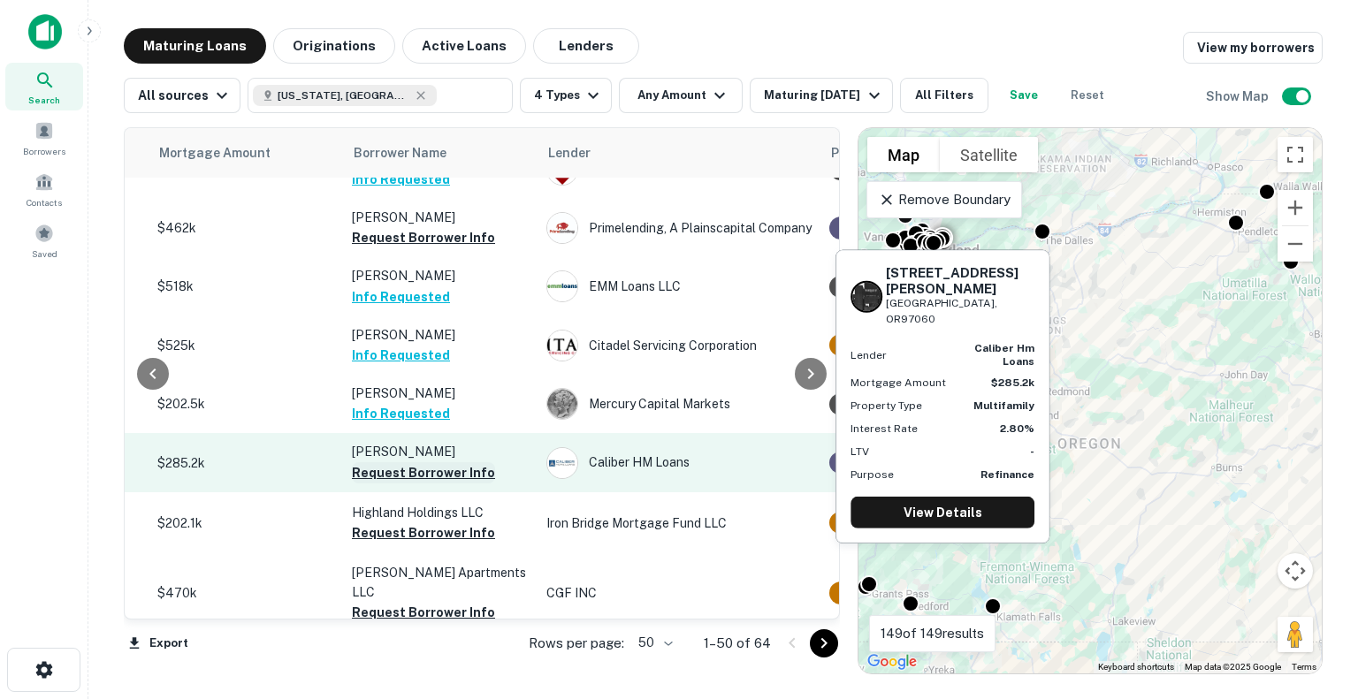
click at [378, 462] on button "Request Borrower Info" at bounding box center [423, 472] width 143 height 21
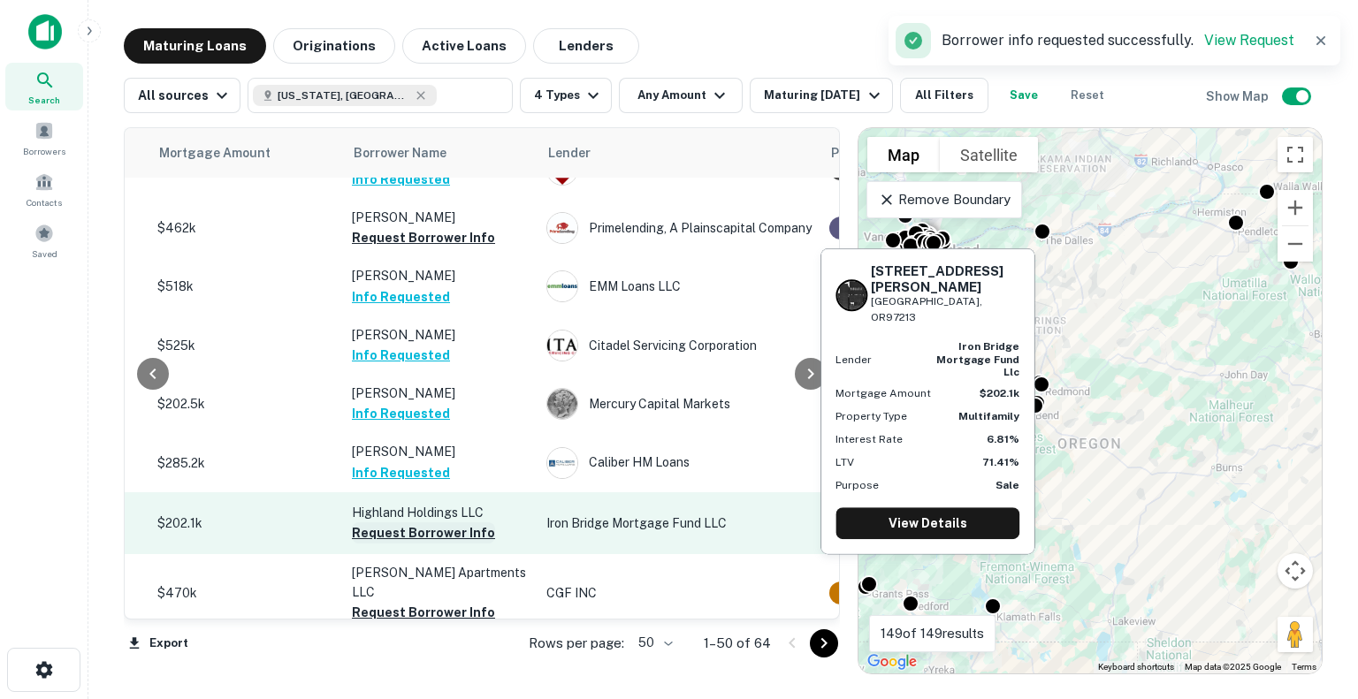
click at [388, 522] on button "Request Borrower Info" at bounding box center [423, 532] width 143 height 21
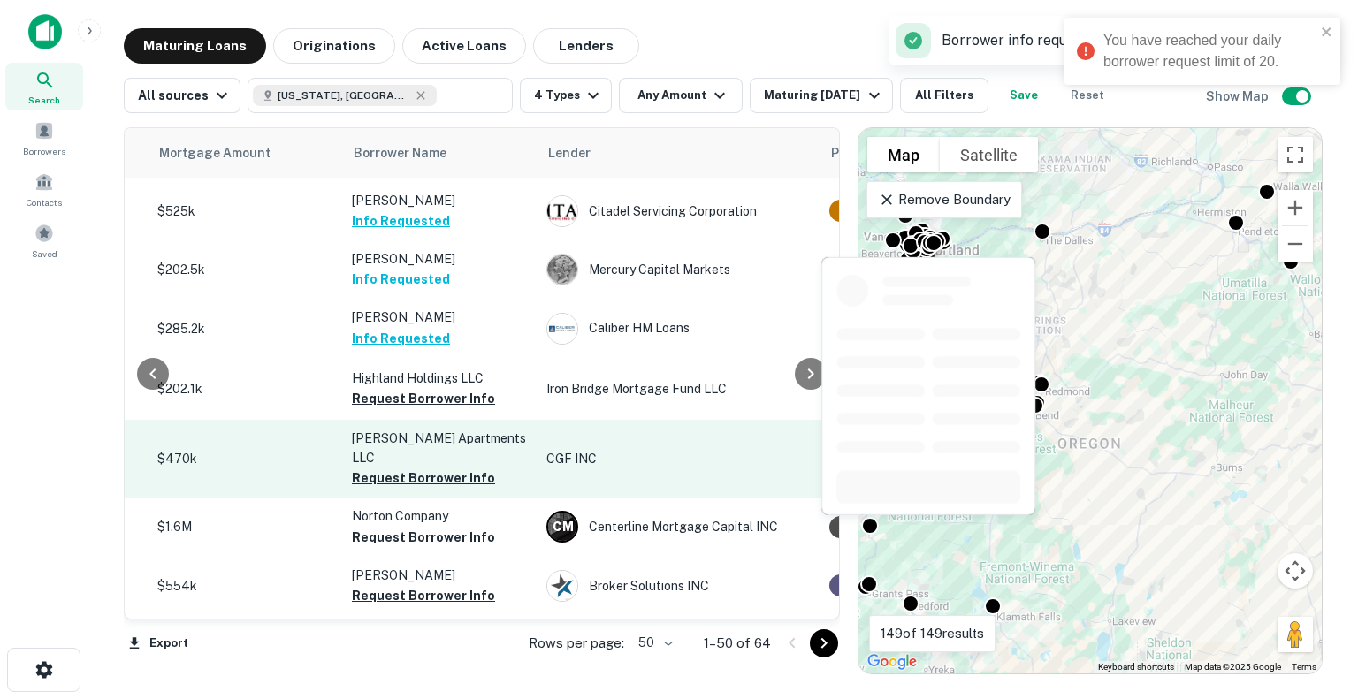
scroll to position [1739, 425]
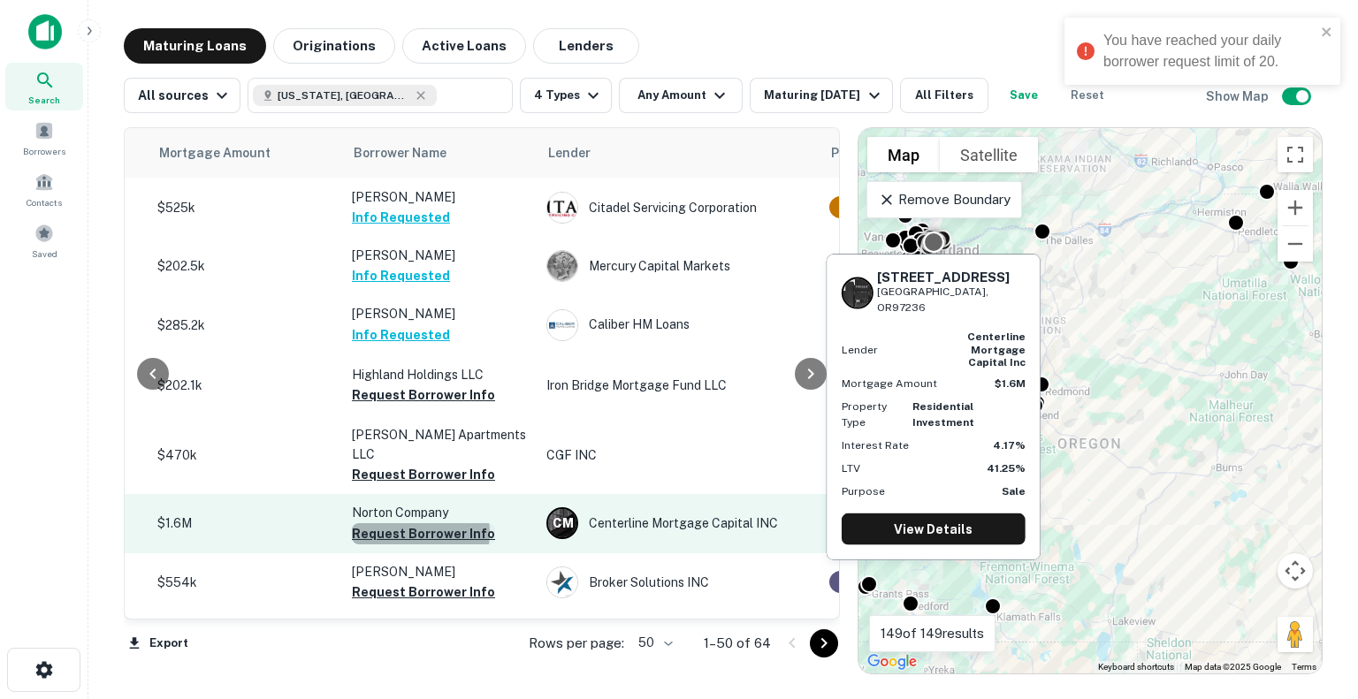
click at [419, 523] on button "Request Borrower Info" at bounding box center [423, 533] width 143 height 21
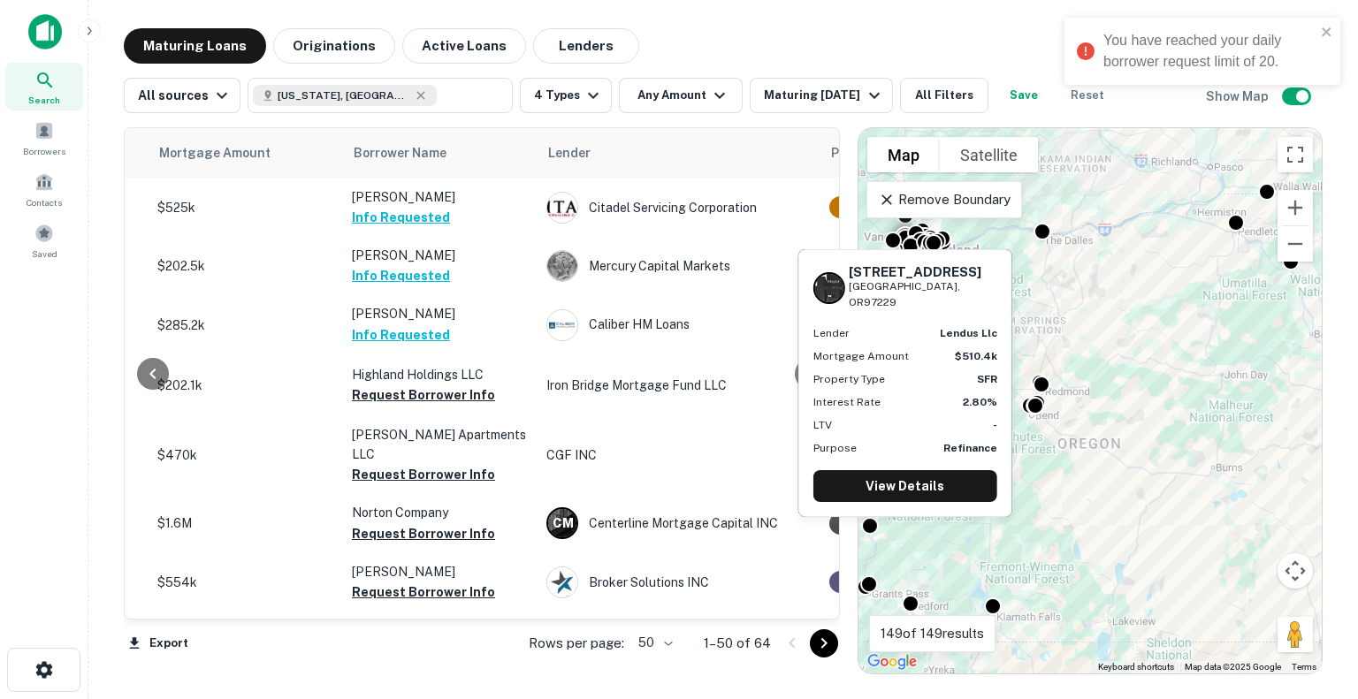
scroll to position [1029, 425]
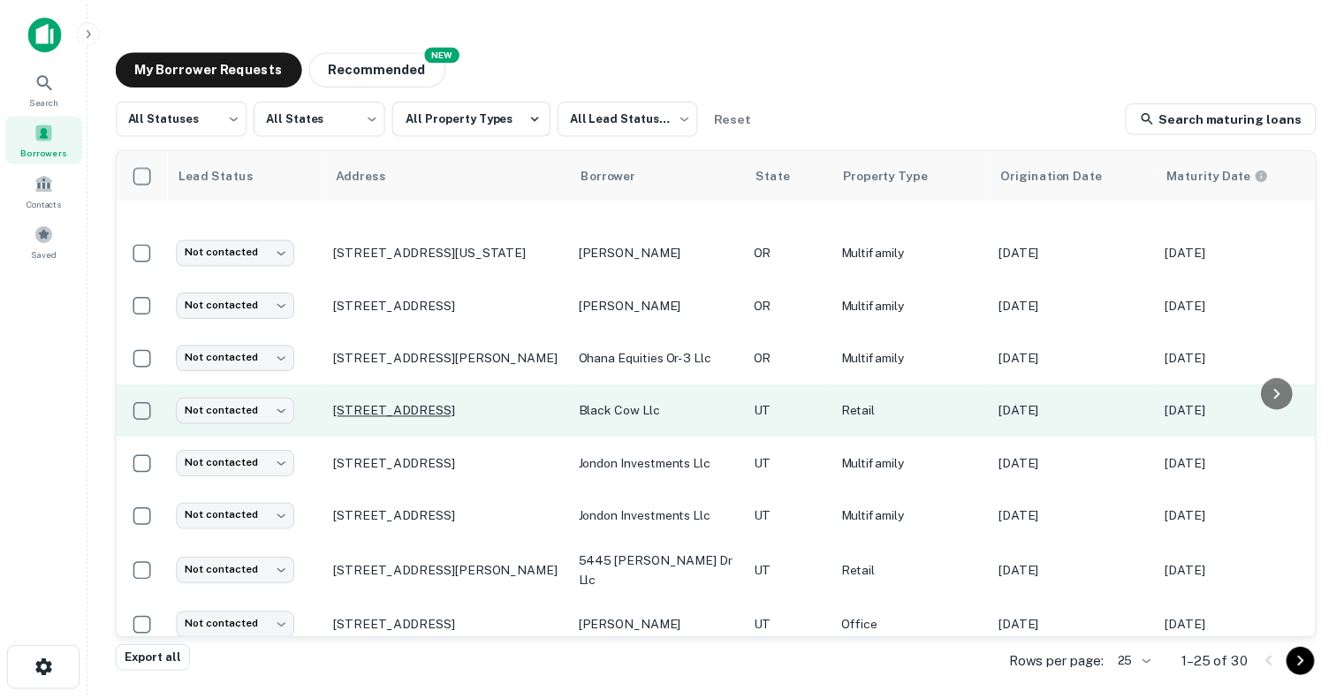
scroll to position [894, 0]
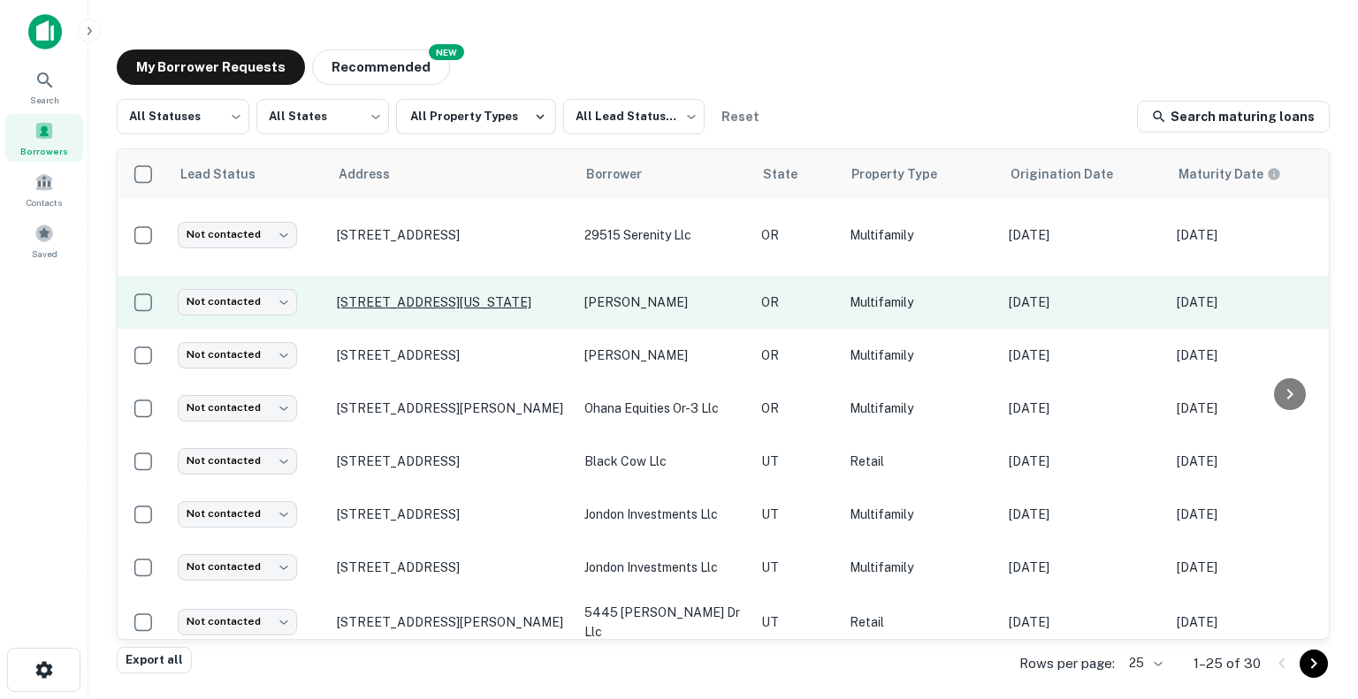
click at [557, 294] on p "[STREET_ADDRESS][US_STATE]" at bounding box center [452, 302] width 230 height 16
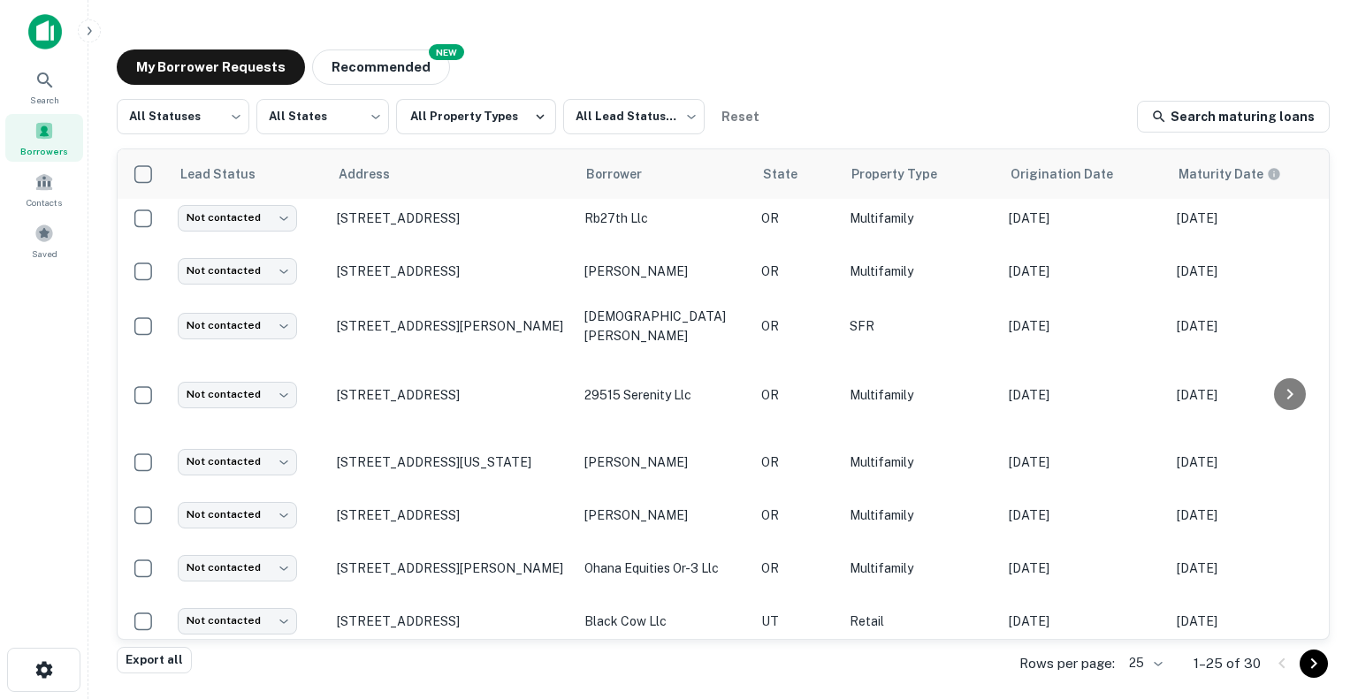
scroll to position [795, 0]
